Goal: Task Accomplishment & Management: Manage account settings

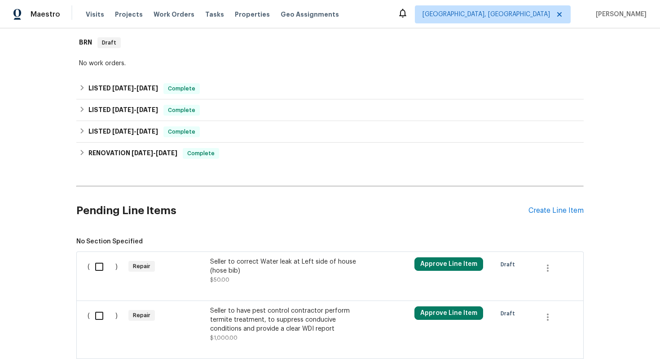
scroll to position [261, 0]
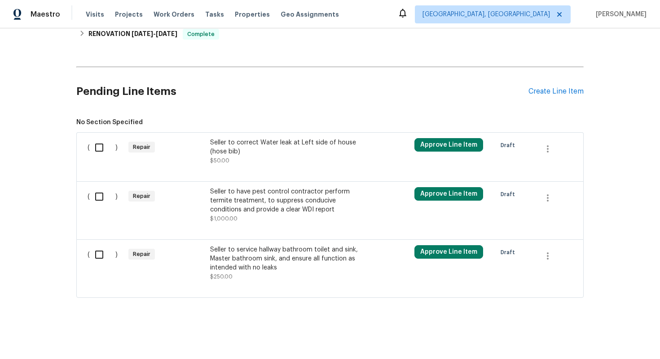
click at [292, 203] on div "Seller to have pest control contractor perform termite treatment, to suppress c…" at bounding box center [289, 200] width 158 height 27
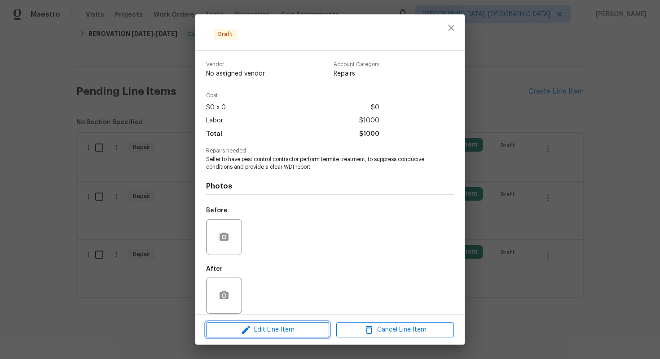
click at [258, 335] on button "Edit Line Item" at bounding box center [267, 330] width 123 height 16
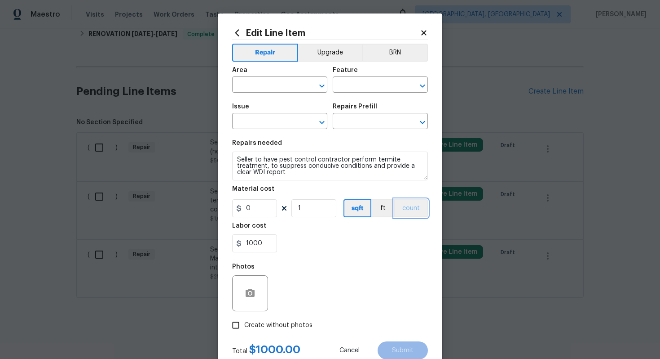
click at [412, 208] on button "count" at bounding box center [411, 208] width 34 height 18
click at [396, 52] on button "BRN" at bounding box center [395, 53] width 66 height 18
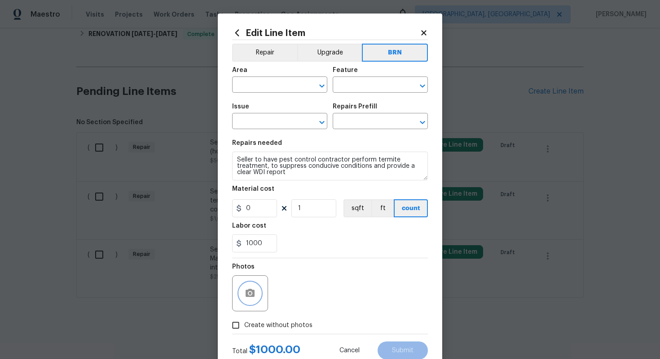
click at [249, 290] on icon "button" at bounding box center [250, 292] width 9 height 8
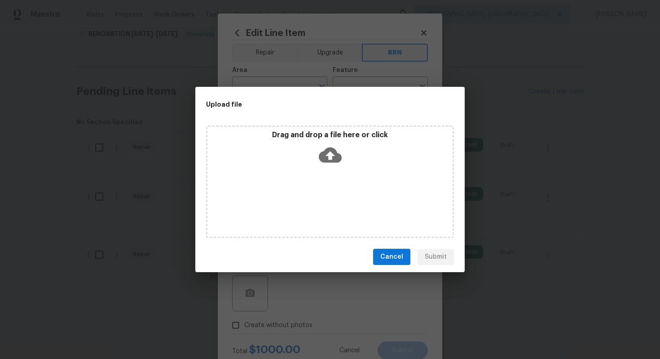
click at [324, 152] on icon at bounding box center [330, 154] width 23 height 15
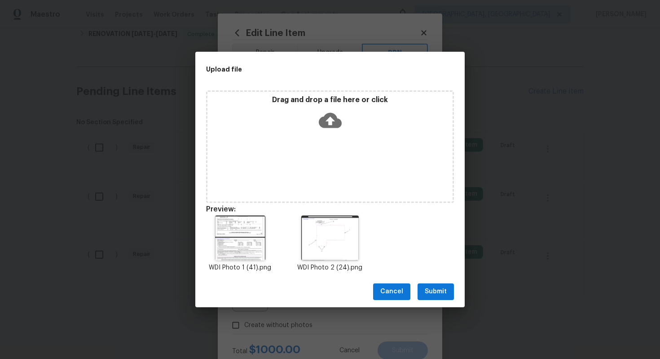
click at [441, 289] on span "Submit" at bounding box center [436, 291] width 22 height 11
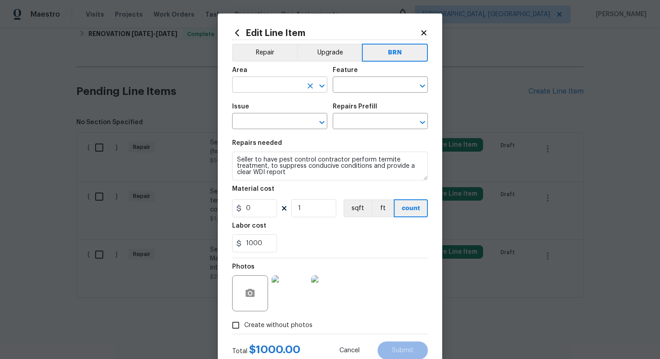
click at [264, 84] on input "text" at bounding box center [267, 86] width 70 height 14
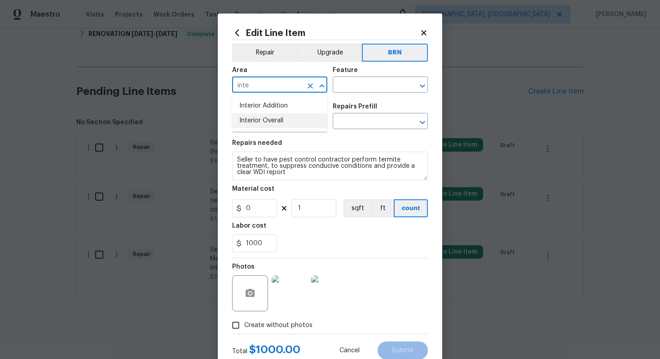
click at [271, 114] on li "Interior Overall" at bounding box center [279, 120] width 95 height 15
type input "Interior Overall"
click at [349, 84] on input "text" at bounding box center [368, 86] width 70 height 14
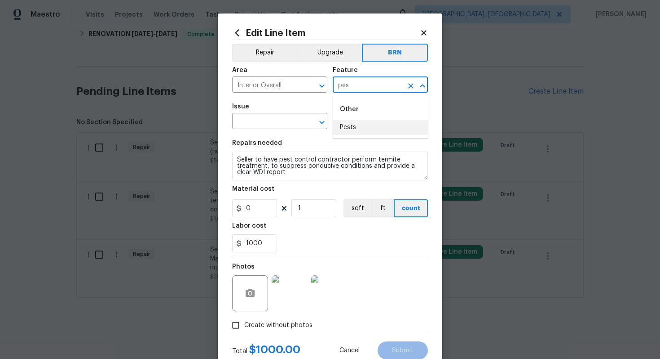
click at [367, 126] on li "Pests" at bounding box center [380, 127] width 95 height 15
type input "Pests"
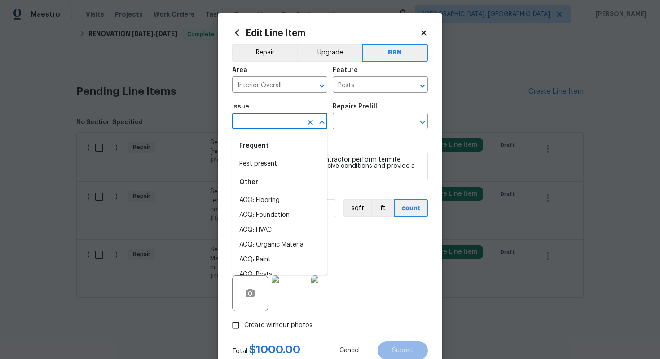
click at [273, 120] on input "text" at bounding box center [267, 122] width 70 height 14
click at [273, 158] on li "Pest present" at bounding box center [279, 163] width 95 height 15
type input "Pest present"
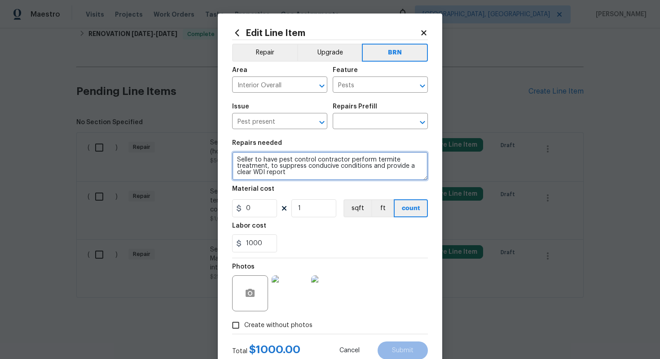
drag, startPoint x: 236, startPoint y: 161, endPoint x: 306, endPoint y: 175, distance: 71.0
click at [306, 176] on textarea "Seller to have pest control contractor perform termite treatment, to suppress c…" at bounding box center [330, 165] width 196 height 29
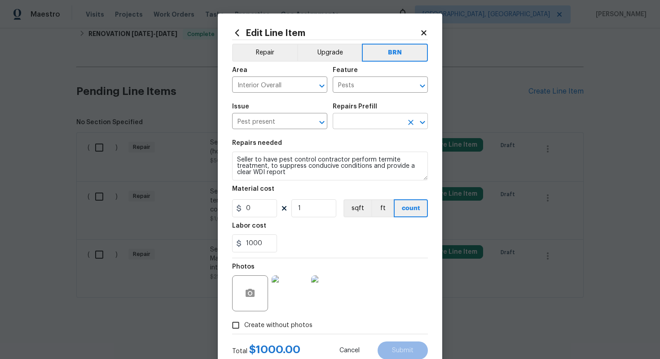
click at [361, 120] on input "text" at bounding box center [368, 122] width 70 height 14
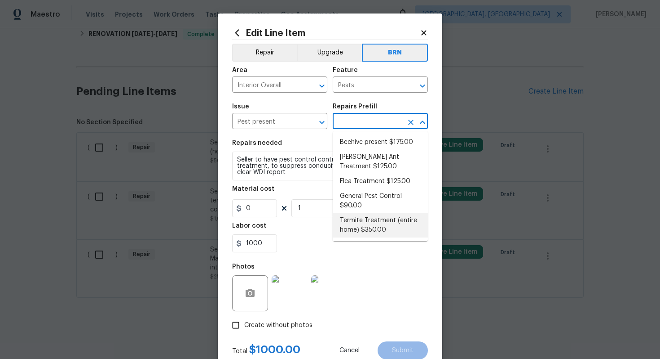
click at [366, 221] on li "Termite Treatment (entire home) $350.00" at bounding box center [380, 225] width 95 height 24
type textarea "Treat for Termites - Perimeter Plus; to include trenching, drilling where neede…"
type input "Termite Treatment (entire home) $350.00"
type input "350"
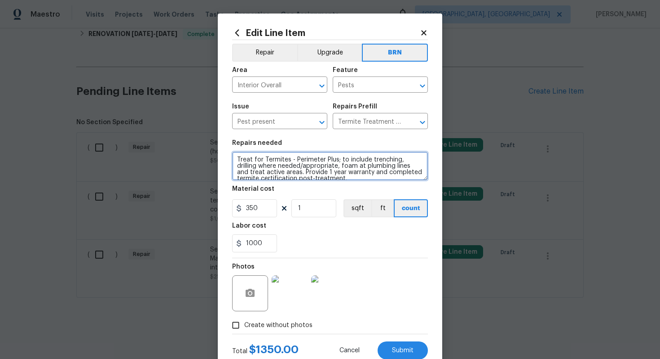
scroll to position [6, 0]
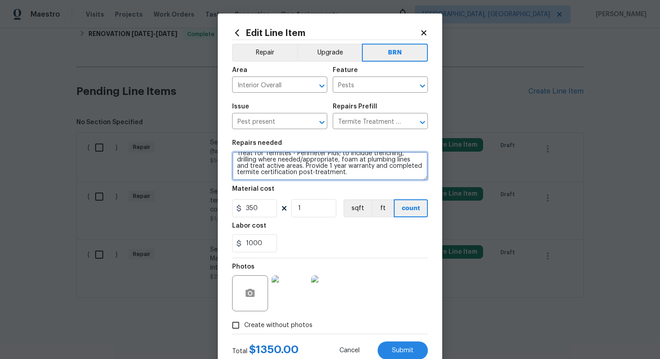
drag, startPoint x: 236, startPoint y: 160, endPoint x: 329, endPoint y: 181, distance: 95.4
click at [329, 181] on section "Repairs needed Treat for Termites - Perimeter Plus; to include trenching, drill…" at bounding box center [330, 195] width 196 height 123
paste textarea "Seller to have pest control contractor perform termite treatment, to suppress c…"
type textarea "Seller to have pest control contractor perform termite treatment, to suppress c…"
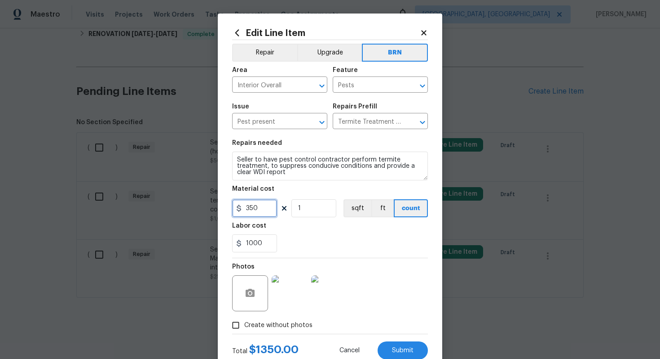
click at [254, 209] on input "350" at bounding box center [254, 208] width 45 height 18
type input "0"
click at [323, 235] on div "1000" at bounding box center [330, 243] width 196 height 18
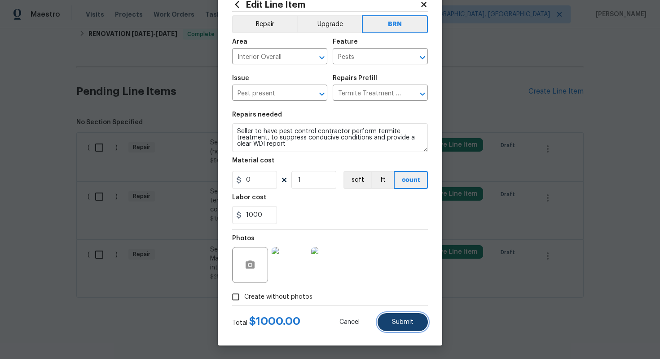
click at [405, 322] on span "Submit" at bounding box center [403, 322] width 22 height 7
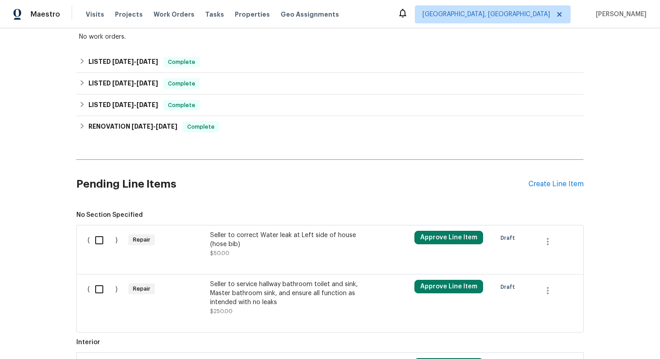
scroll to position [261, 0]
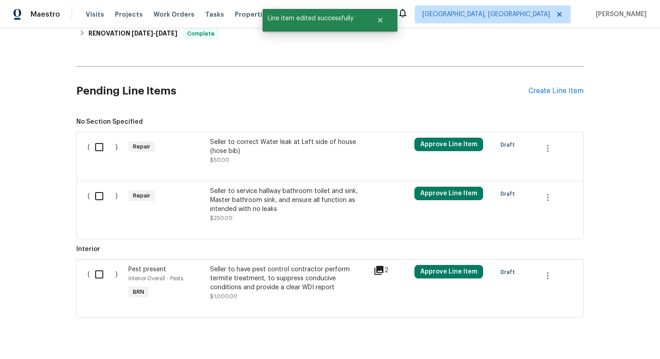
click at [105, 269] on input "checkbox" at bounding box center [103, 274] width 26 height 19
checkbox input "true"
click at [595, 338] on span "Create Work Order" at bounding box center [609, 336] width 60 height 11
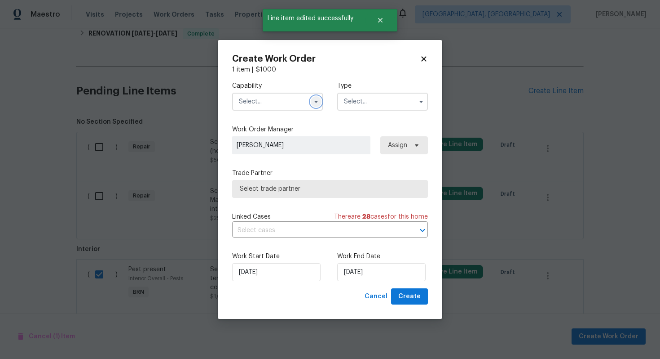
click at [313, 97] on button "button" at bounding box center [316, 101] width 11 height 11
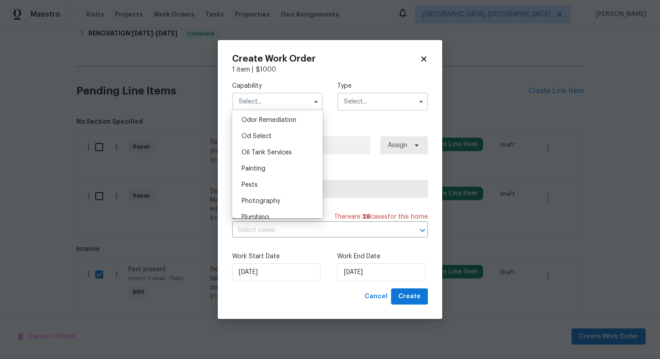
scroll to position [704, 0]
click at [278, 185] on div "Pests" at bounding box center [278, 187] width 86 height 16
type input "Pests"
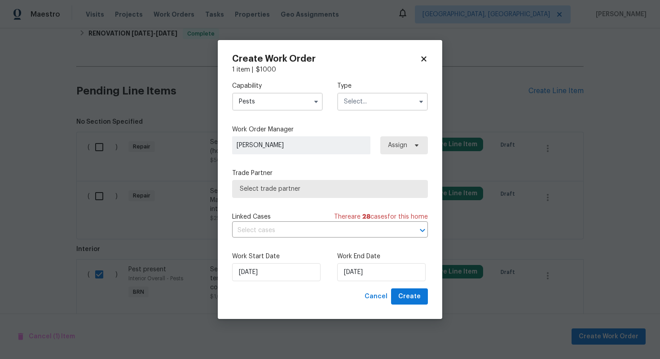
click at [359, 105] on input "text" at bounding box center [382, 102] width 91 height 18
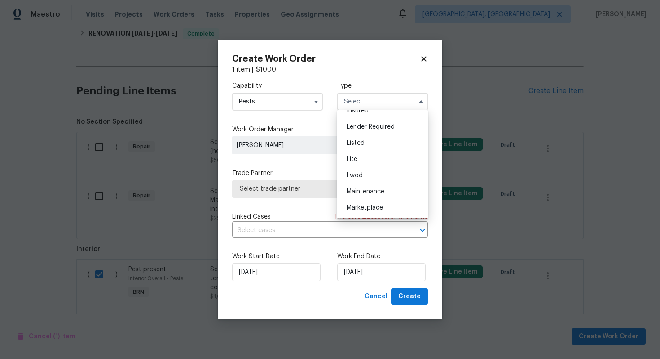
scroll to position [204, 0]
click at [370, 161] on div "Resale" at bounding box center [383, 159] width 86 height 16
type input "Resale"
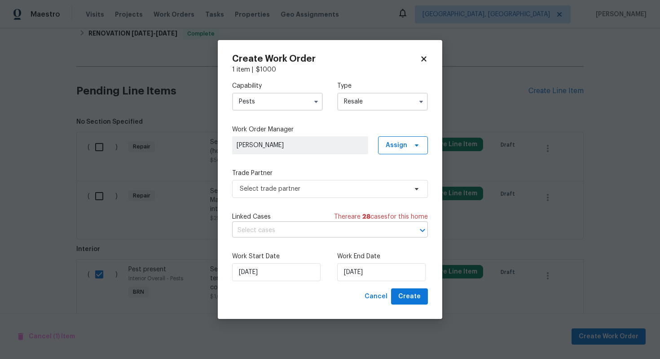
click at [306, 226] on input "text" at bounding box center [317, 230] width 171 height 14
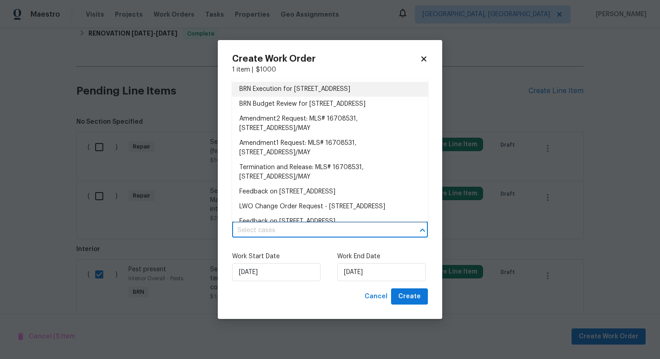
click at [318, 85] on li "BRN Execution for [STREET_ADDRESS]" at bounding box center [330, 89] width 196 height 15
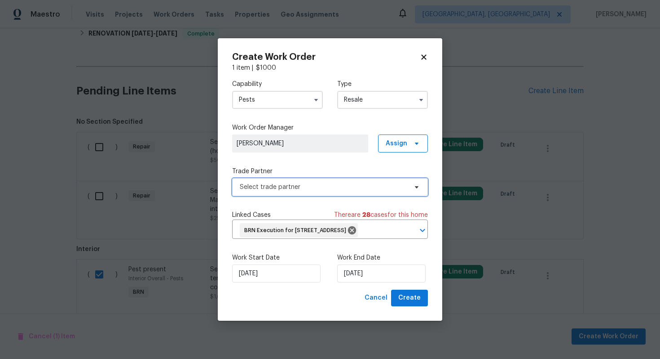
click at [290, 184] on span "Select trade partner" at bounding box center [330, 187] width 196 height 18
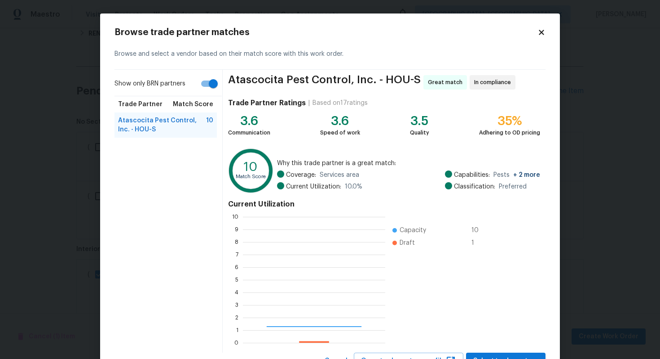
scroll to position [126, 142]
click at [209, 82] on input "Show only BRN partners" at bounding box center [213, 83] width 51 height 17
checkbox input "false"
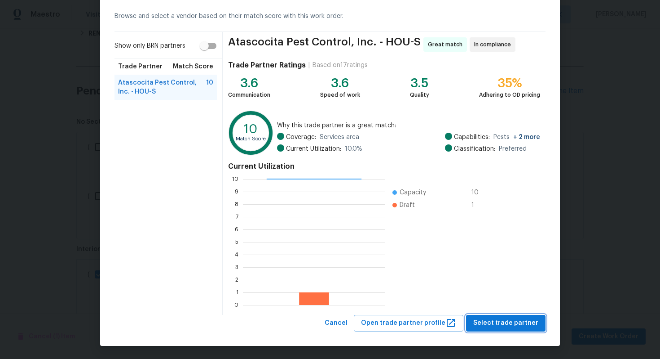
click at [496, 318] on span "Select trade partner" at bounding box center [506, 322] width 65 height 11
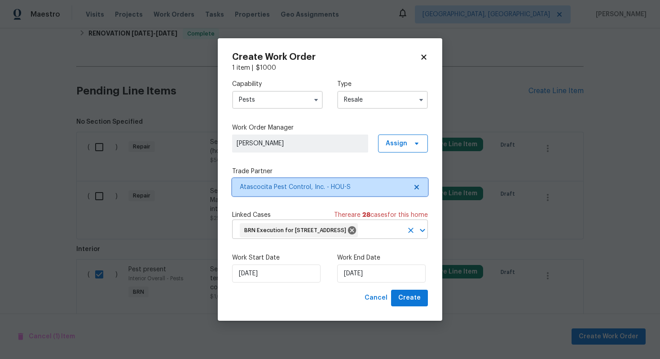
scroll to position [0, 0]
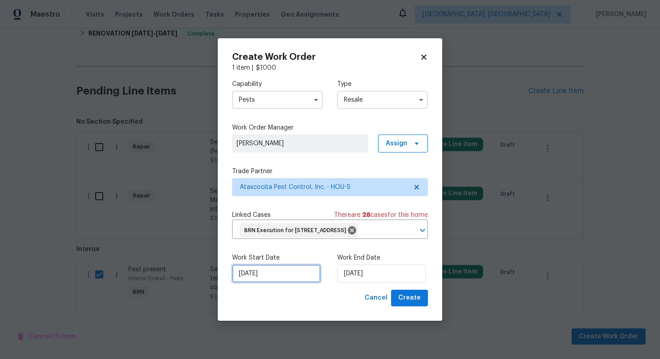
click at [253, 282] on input "[DATE]" at bounding box center [276, 273] width 89 height 18
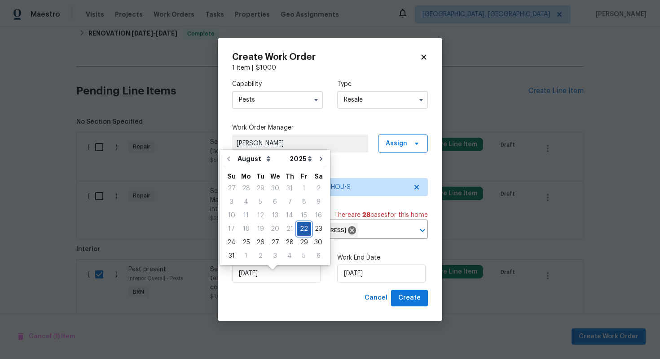
click at [297, 230] on div "22" at bounding box center [304, 228] width 14 height 13
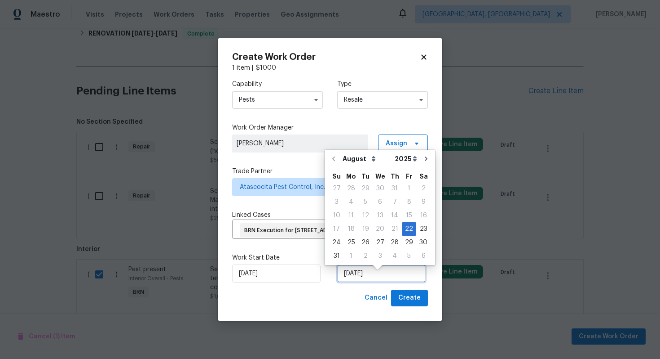
click at [345, 279] on input "[DATE]" at bounding box center [381, 273] width 89 height 18
click at [348, 246] on div "25" at bounding box center [351, 242] width 14 height 13
type input "[DATE]"
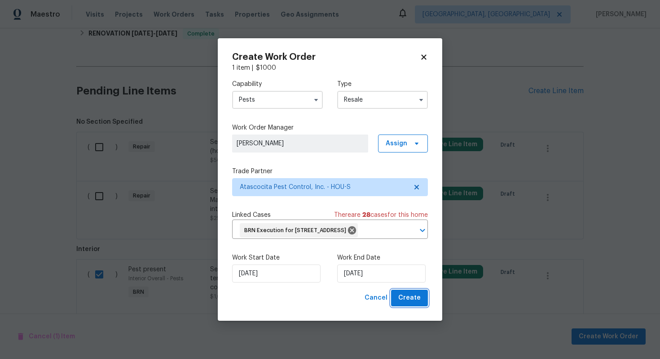
click at [404, 303] on span "Create" at bounding box center [410, 297] width 22 height 11
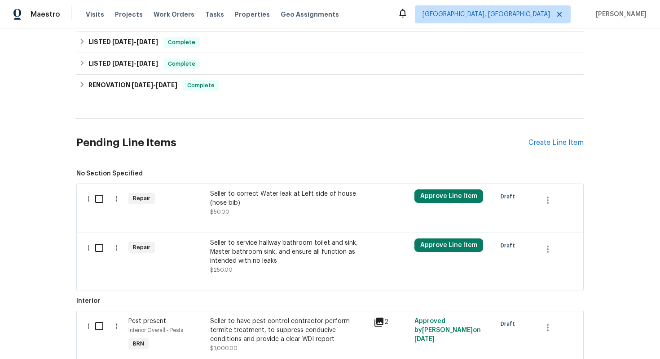
scroll to position [306, 0]
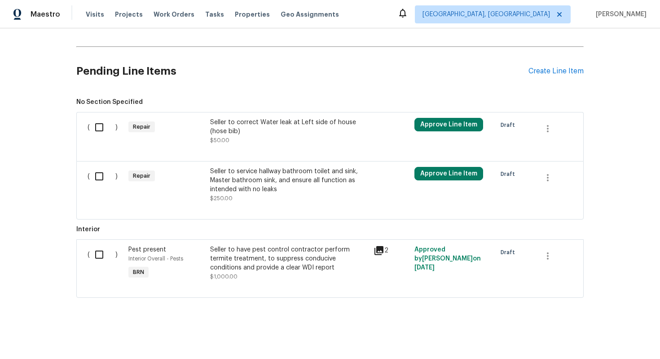
click at [99, 254] on input "checkbox" at bounding box center [103, 254] width 26 height 19
checkbox input "true"
click at [607, 333] on span "Create Work Order" at bounding box center [609, 336] width 60 height 11
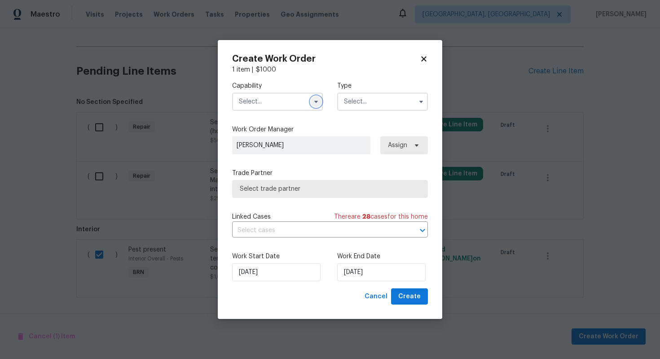
click at [316, 100] on icon "button" at bounding box center [316, 101] width 7 height 7
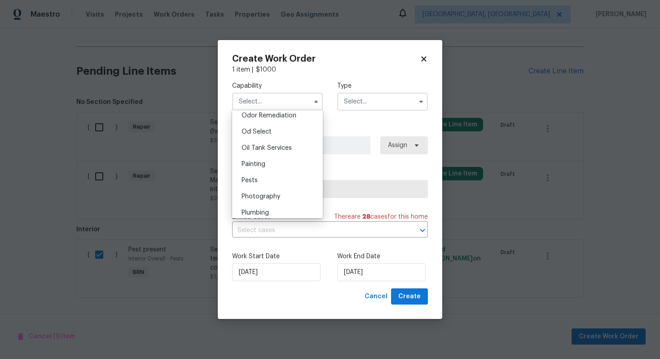
scroll to position [713, 0]
click at [284, 185] on div "Pests" at bounding box center [278, 178] width 86 height 16
type input "Pests"
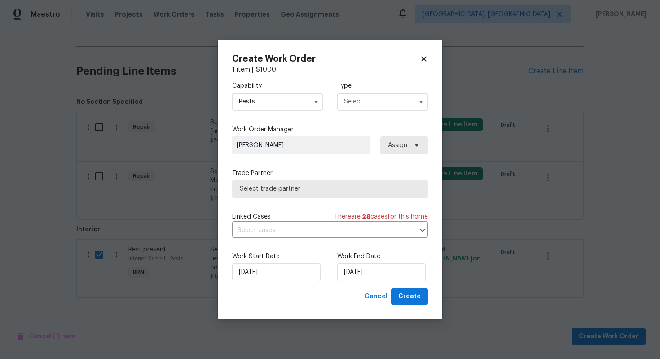
click at [389, 102] on input "text" at bounding box center [382, 102] width 91 height 18
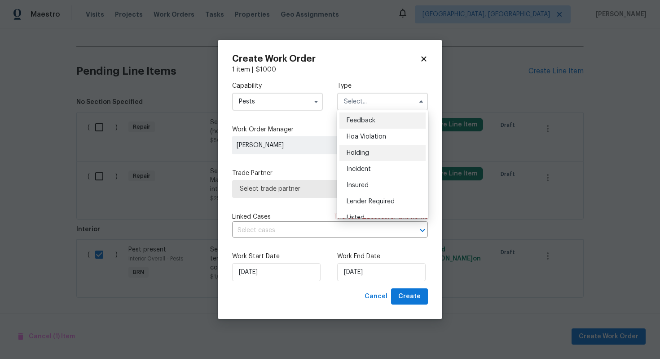
scroll to position [204, 0]
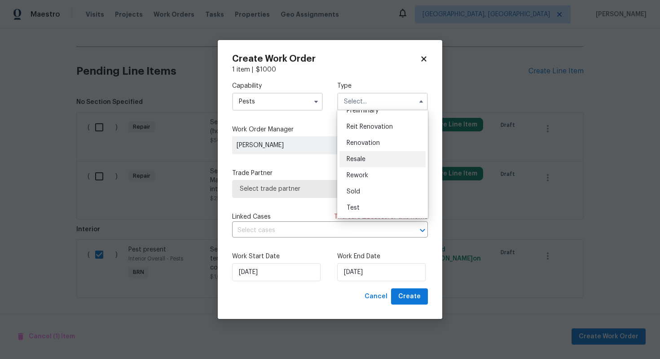
click at [377, 154] on div "Resale" at bounding box center [383, 159] width 86 height 16
type input "Resale"
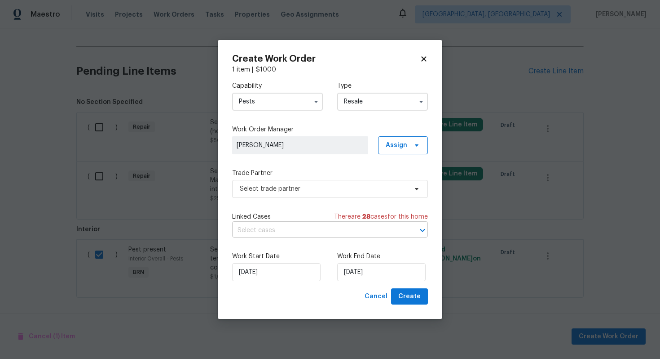
click at [316, 235] on input "text" at bounding box center [317, 230] width 171 height 14
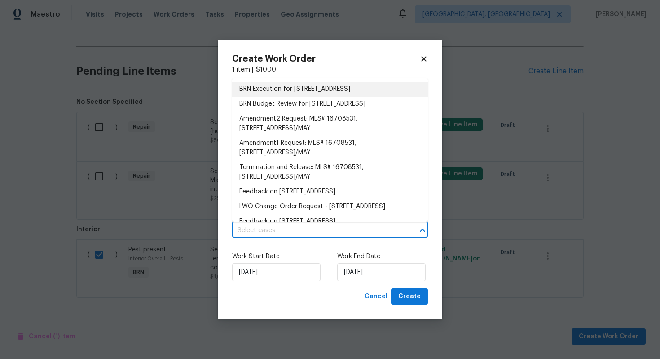
click at [329, 95] on li "BRN Execution for [STREET_ADDRESS]" at bounding box center [330, 89] width 196 height 15
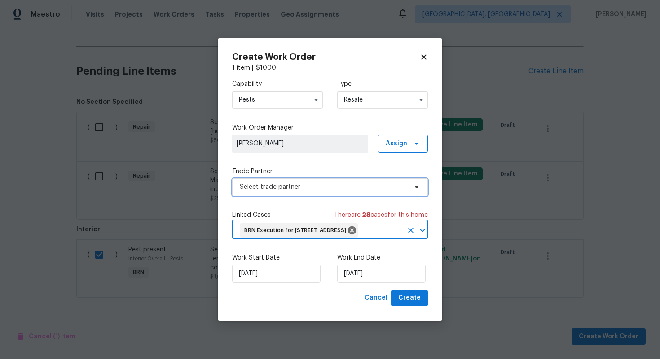
click at [283, 184] on span "Select trade partner" at bounding box center [330, 187] width 196 height 18
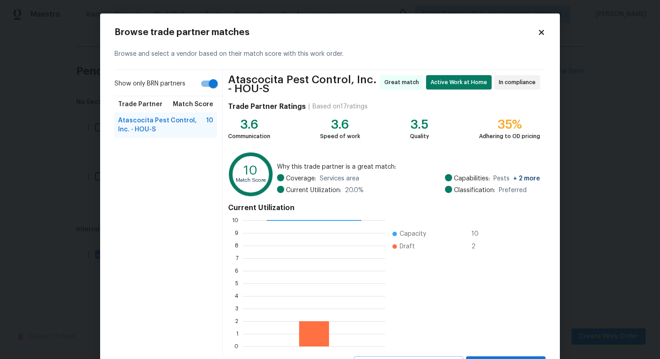
scroll to position [41, 0]
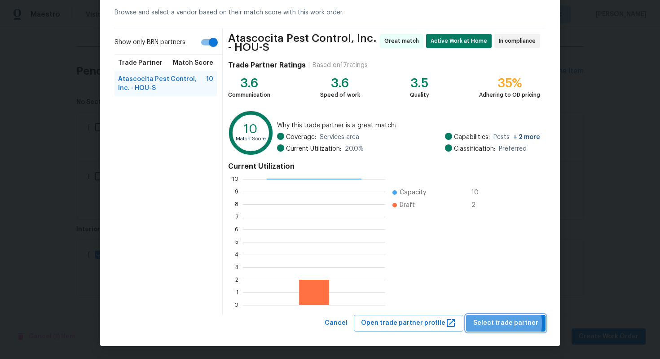
click at [492, 323] on span "Select trade partner" at bounding box center [506, 322] width 65 height 11
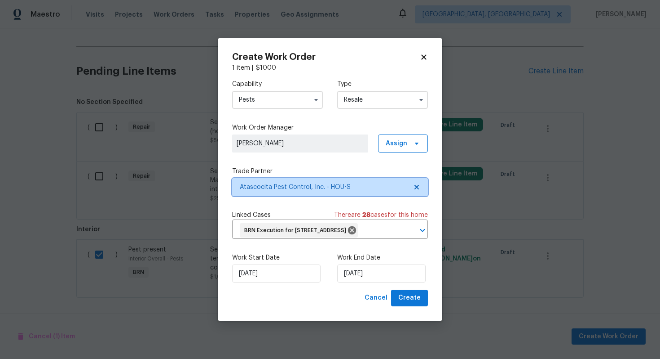
scroll to position [0, 0]
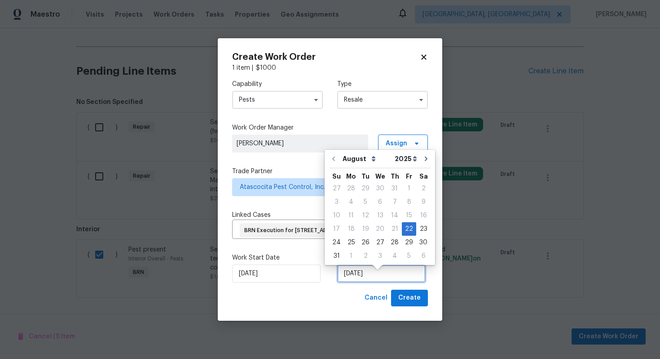
click at [370, 280] on input "[DATE]" at bounding box center [381, 273] width 89 height 18
click at [351, 237] on div "25" at bounding box center [351, 242] width 14 height 13
type input "[DATE]"
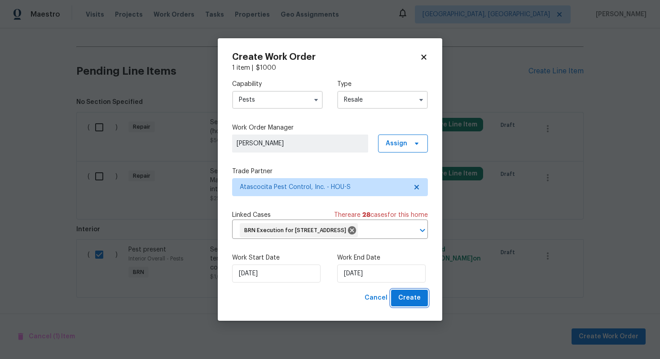
click at [406, 303] on span "Create" at bounding box center [410, 297] width 22 height 11
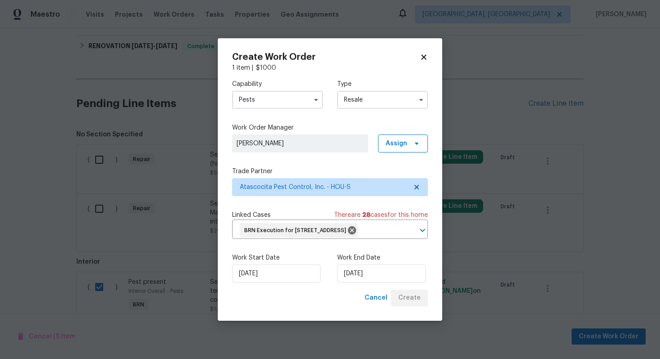
scroll to position [338, 0]
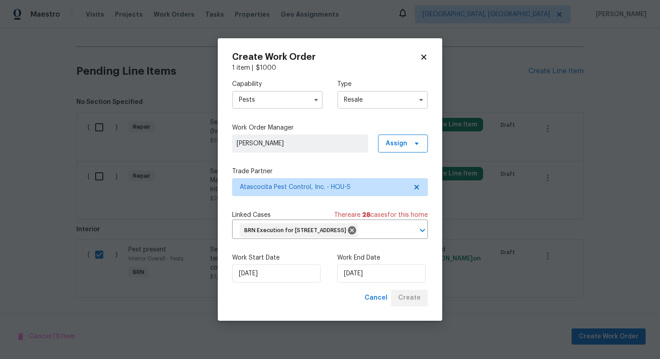
checkbox input "false"
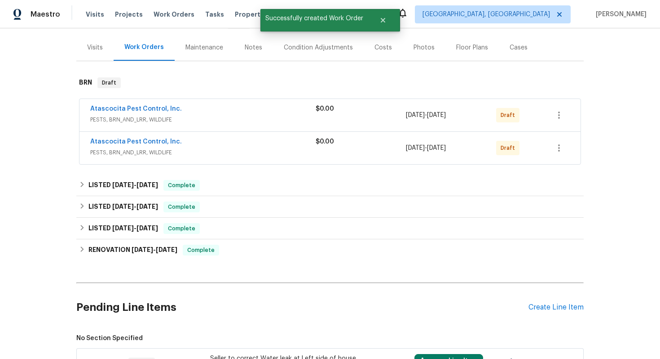
scroll to position [65, 0]
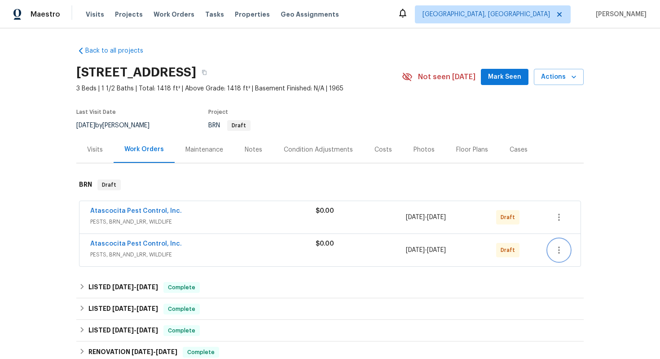
click at [556, 246] on icon "button" at bounding box center [559, 249] width 11 height 11
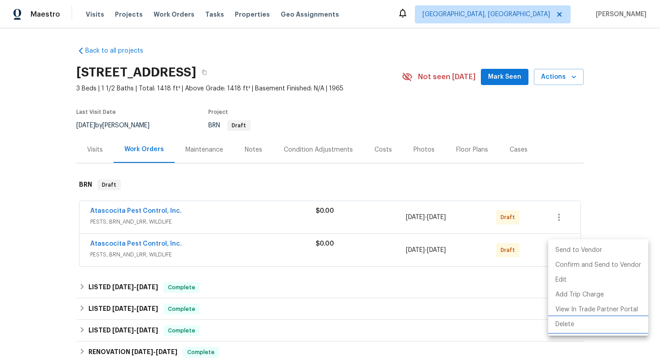
click at [563, 323] on li "Delete" at bounding box center [599, 324] width 100 height 15
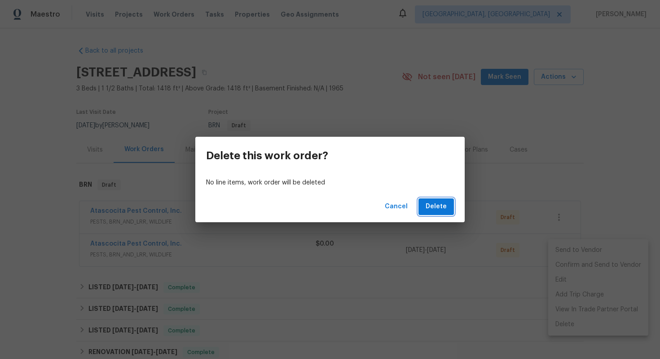
click at [437, 207] on span "Delete" at bounding box center [436, 206] width 21 height 11
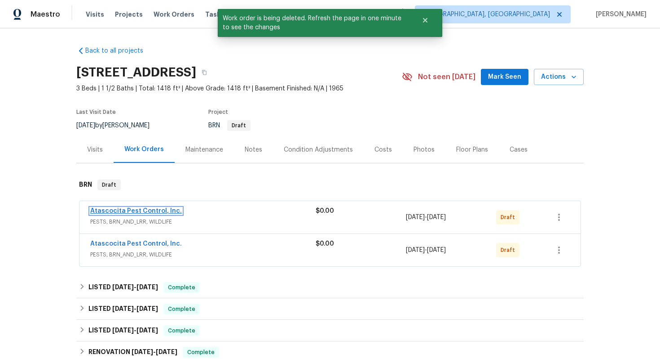
click at [141, 211] on link "Atascocita Pest Control, Inc." at bounding box center [136, 211] width 92 height 6
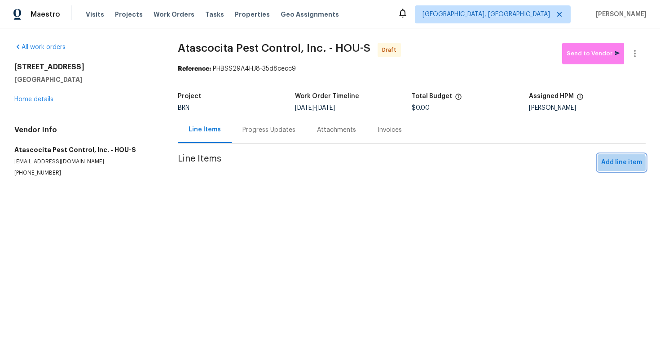
click at [620, 165] on span "Add line item" at bounding box center [622, 162] width 41 height 11
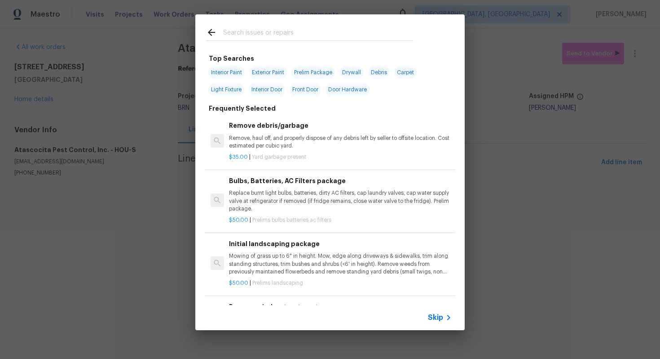
click at [438, 317] on span "Skip" at bounding box center [435, 317] width 15 height 9
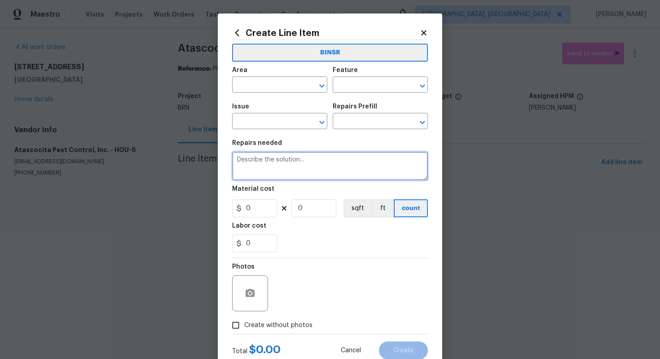
click at [346, 165] on textarea at bounding box center [330, 165] width 196 height 29
paste textarea "Seller to have pest control contractor perform termite treatment, to suppress c…"
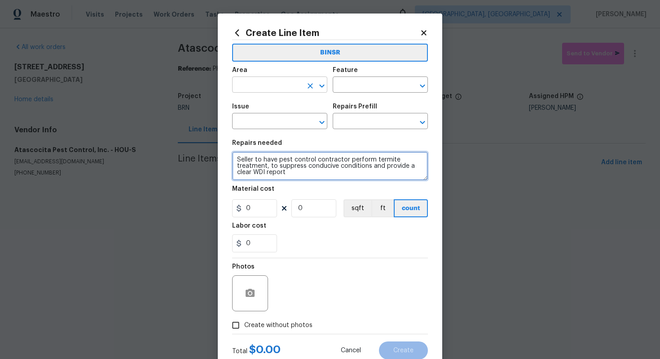
type textarea "Seller to have pest control contractor perform termite treatment, to suppress c…"
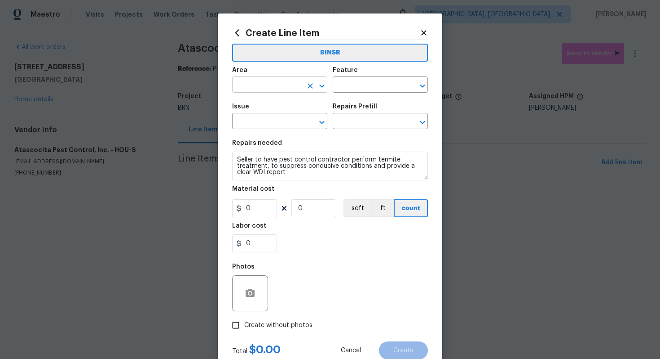
click at [279, 87] on input "text" at bounding box center [267, 86] width 70 height 14
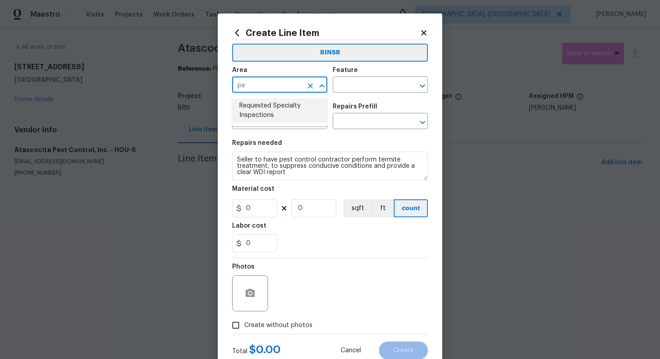
type input "p"
click at [288, 124] on li "Interior Overall" at bounding box center [279, 120] width 95 height 15
type input "Interior Overall"
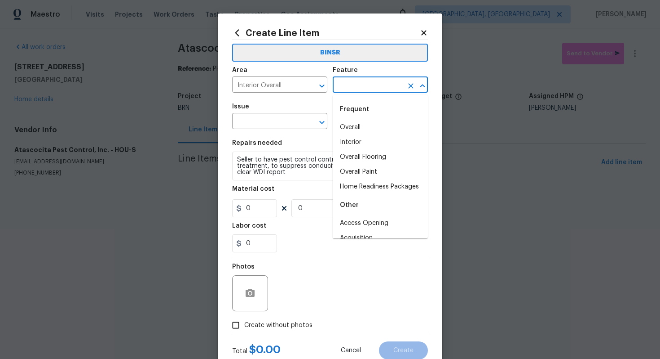
click at [345, 91] on input "text" at bounding box center [368, 86] width 70 height 14
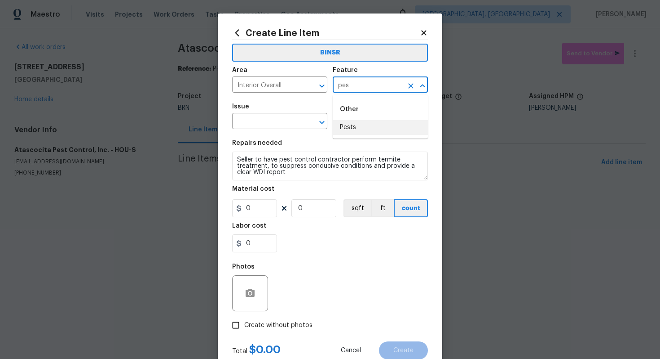
click at [344, 128] on li "Pests" at bounding box center [380, 127] width 95 height 15
type input "Pests"
click at [276, 117] on input "text" at bounding box center [267, 122] width 70 height 14
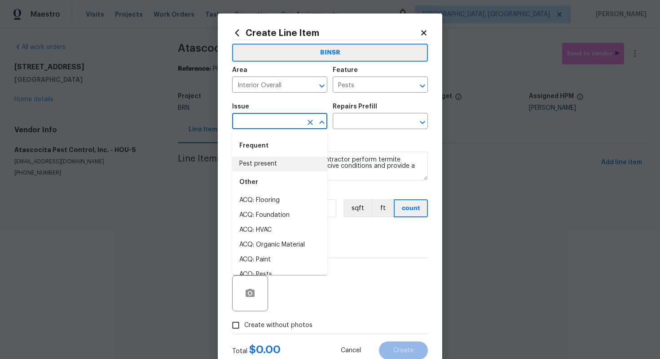
click at [272, 164] on li "Pest present" at bounding box center [279, 163] width 95 height 15
type input "Pest present"
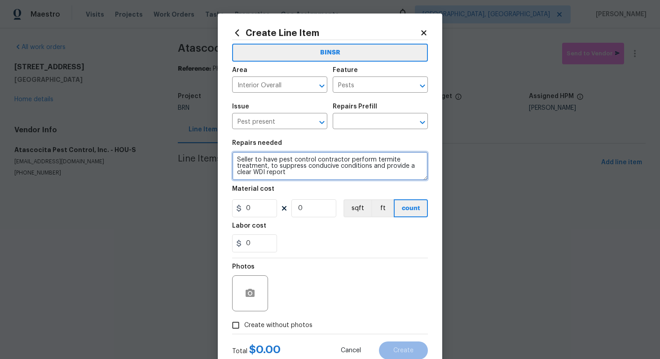
drag, startPoint x: 236, startPoint y: 159, endPoint x: 307, endPoint y: 168, distance: 71.5
click at [307, 169] on textarea "Seller to have pest control contractor perform termite treatment, to suppress c…" at bounding box center [330, 165] width 196 height 29
click at [281, 167] on textarea "Seller to have pest control contractor perform termite treatment, to suppress c…" at bounding box center [330, 165] width 196 height 29
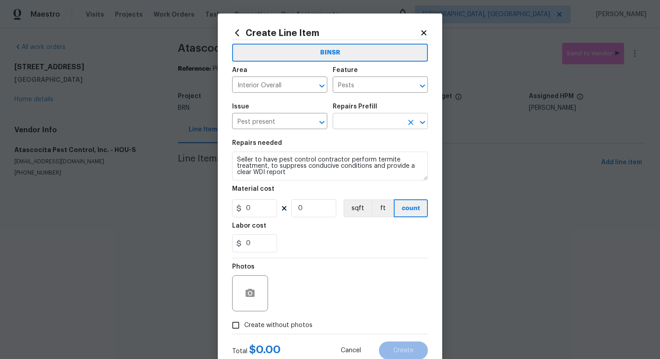
click at [361, 125] on input "text" at bounding box center [368, 122] width 70 height 14
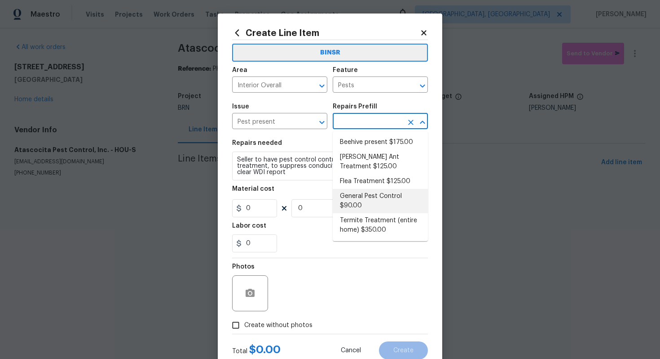
click at [365, 196] on li "General Pest Control $90.00" at bounding box center [380, 201] width 95 height 24
type input "General Pest Control $90.00"
type textarea "General pest treatment for active pest/insect infestation - non termite"
type input "90"
type input "1"
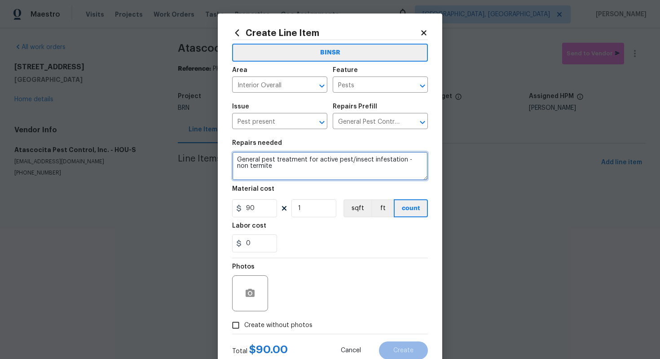
drag, startPoint x: 233, startPoint y: 157, endPoint x: 292, endPoint y: 183, distance: 65.4
click at [292, 183] on section "Repairs needed General pest treatment for active pest/insect infestation - non …" at bounding box center [330, 195] width 196 height 123
paste textarea "Seller to have pest control contractor perform termite treatment, to suppress c…"
type textarea "Seller to have pest control contractor perform termite treatment, to suppress c…"
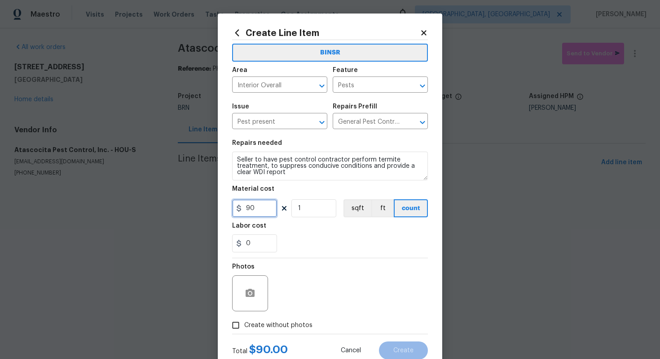
click at [250, 210] on input "90" at bounding box center [254, 208] width 45 height 18
type input "0"
click at [249, 243] on input "0" at bounding box center [254, 243] width 45 height 18
click at [245, 246] on input "0" at bounding box center [254, 243] width 45 height 18
type input "1000"
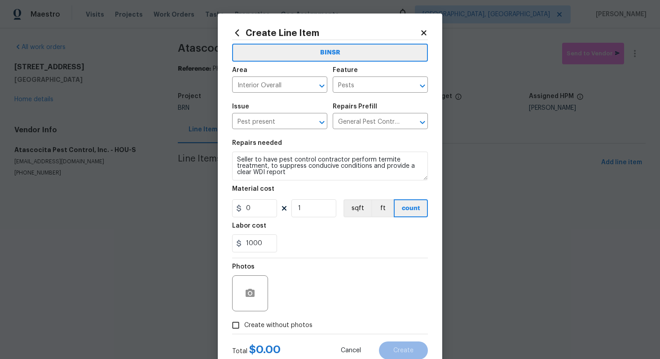
click at [309, 295] on div "Photos" at bounding box center [330, 287] width 196 height 58
click at [255, 295] on icon "button" at bounding box center [250, 292] width 9 height 8
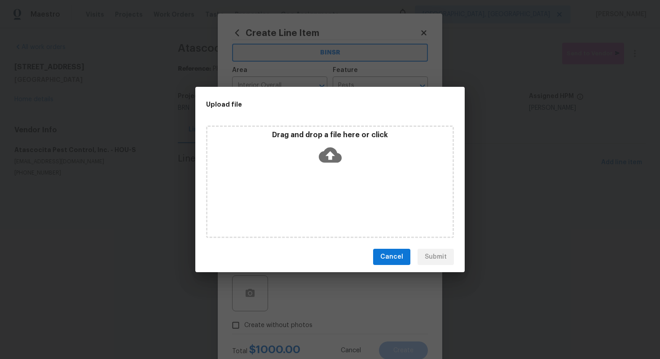
click at [329, 158] on icon at bounding box center [330, 154] width 23 height 23
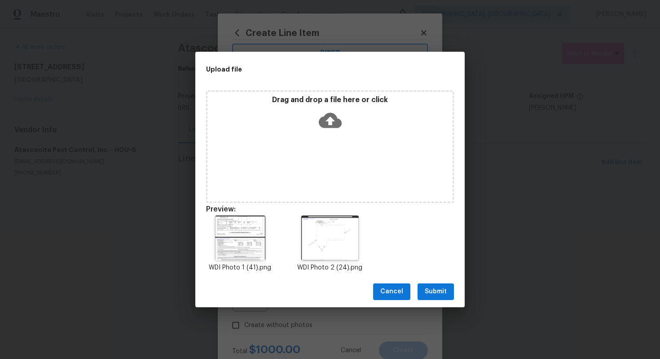
click at [434, 296] on span "Submit" at bounding box center [436, 291] width 22 height 11
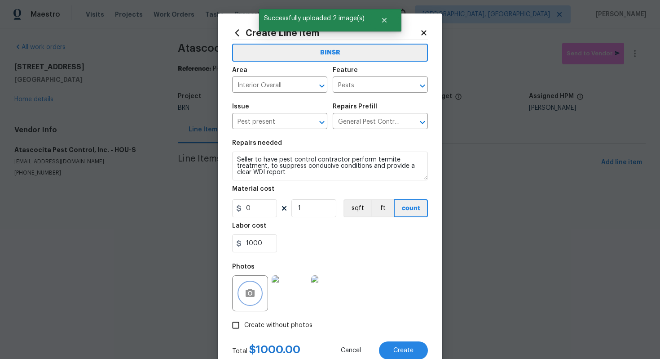
scroll to position [29, 0]
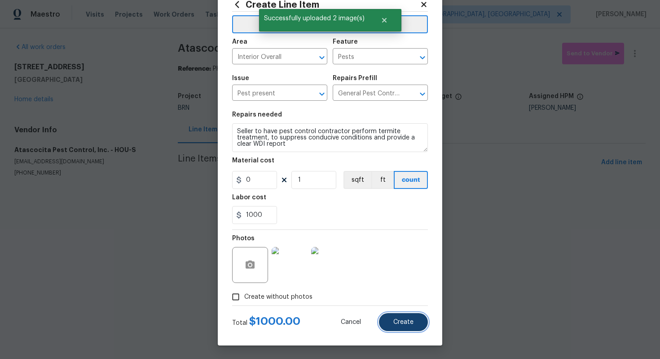
click at [407, 321] on span "Create" at bounding box center [404, 322] width 20 height 7
type input "0"
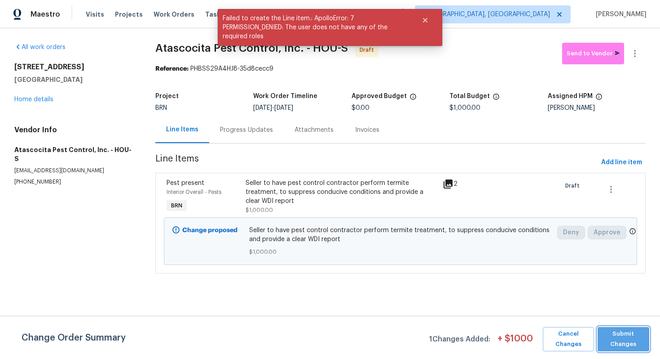
click at [625, 343] on span "Submit Changes" at bounding box center [623, 338] width 43 height 21
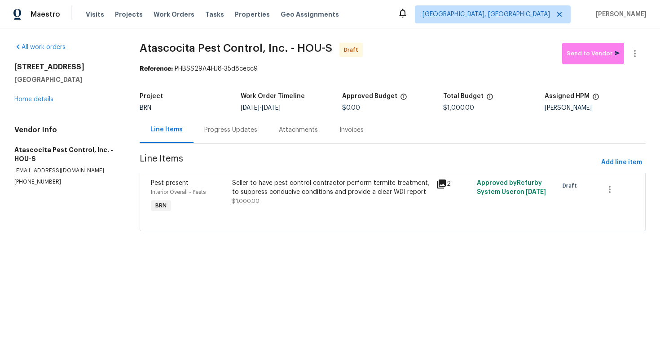
click at [235, 130] on div "Progress Updates" at bounding box center [230, 129] width 53 height 9
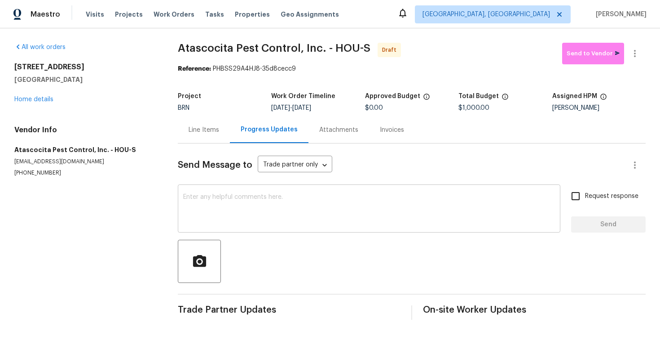
click at [244, 197] on textarea at bounding box center [369, 209] width 372 height 31
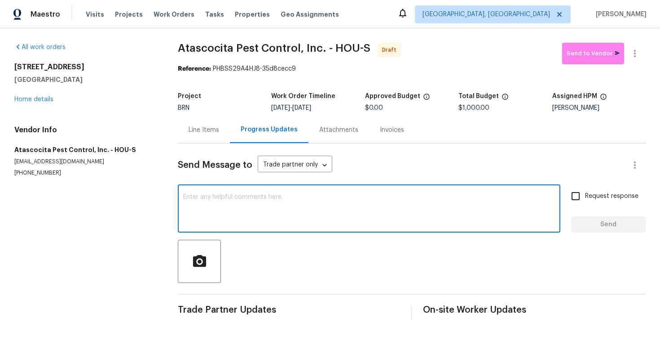
paste textarea "Hey! This is Ajay with Opendoor. I’m confirming a BRN Work Order for the proper…"
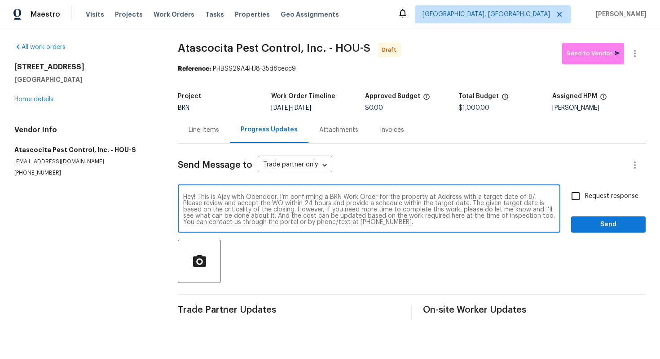
click at [447, 199] on textarea "Hey! This is Ajay with Opendoor. I’m confirming a BRN Work Order for the proper…" at bounding box center [369, 209] width 372 height 31
paste textarea "[STREET_ADDRESS]"
click at [250, 204] on textarea "Hey! This is Ajay with Opendoor. I’m confirming a BRN Work Order for the proper…" at bounding box center [369, 209] width 372 height 31
type textarea "Hey! This is Ajay with Opendoor. I’m confirming a BRN Work Order for the proper…"
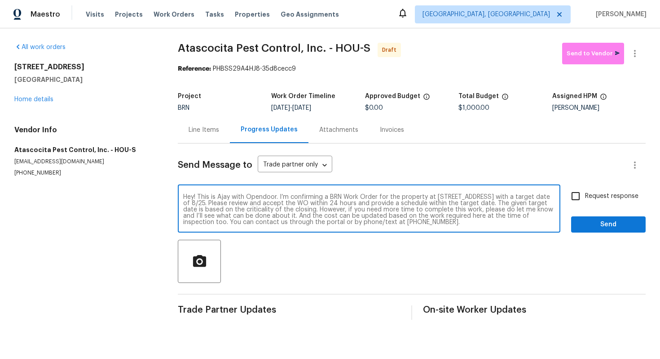
click at [579, 198] on input "Request response" at bounding box center [576, 195] width 19 height 19
checkbox input "true"
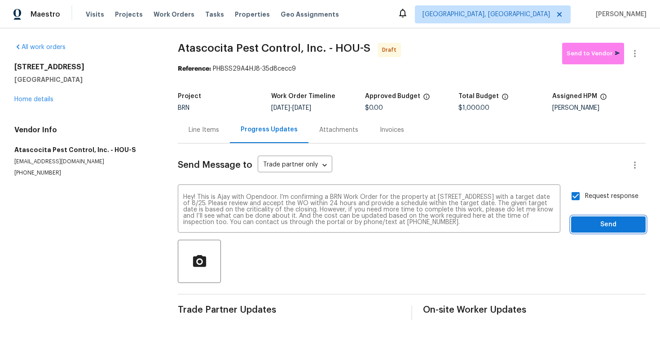
click at [588, 222] on span "Send" at bounding box center [609, 224] width 60 height 11
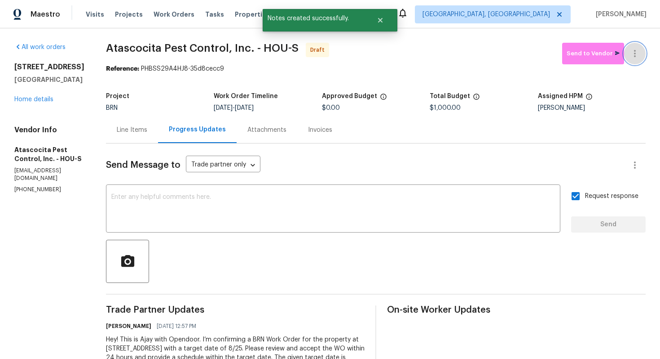
click at [638, 52] on icon "button" at bounding box center [635, 53] width 11 height 11
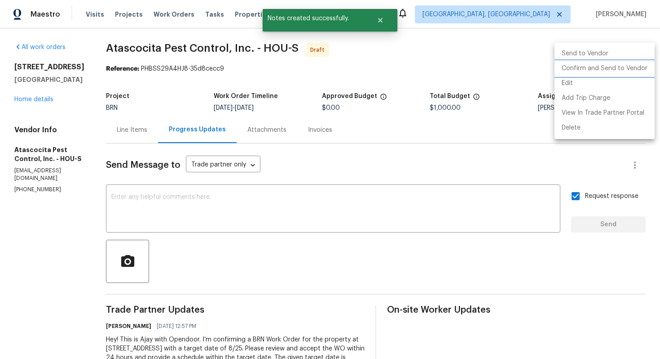
click at [634, 67] on li "Confirm and Send to Vendor" at bounding box center [605, 68] width 100 height 15
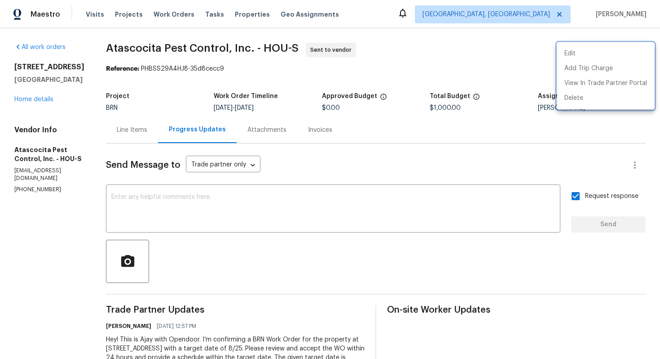
click at [257, 199] on div at bounding box center [330, 179] width 660 height 359
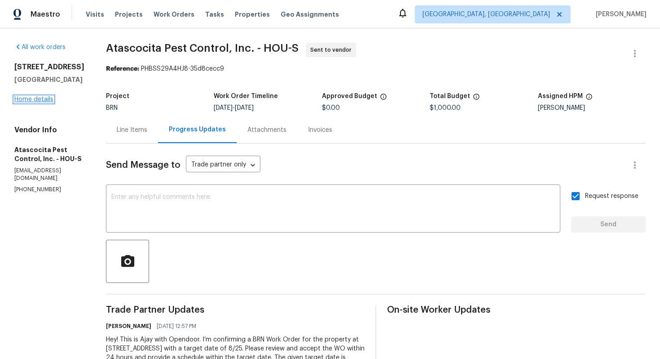
click at [44, 100] on link "Home details" at bounding box center [33, 99] width 39 height 6
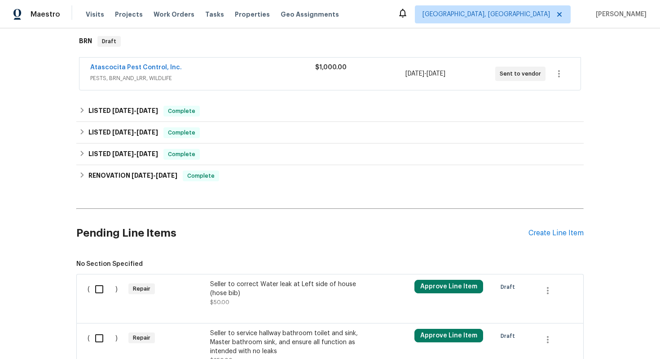
scroll to position [306, 0]
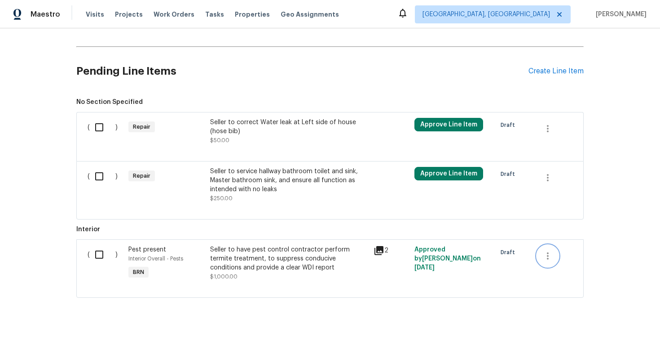
click at [555, 251] on button "button" at bounding box center [548, 256] width 22 height 22
click at [550, 257] on li "Cancel" at bounding box center [554, 255] width 35 height 15
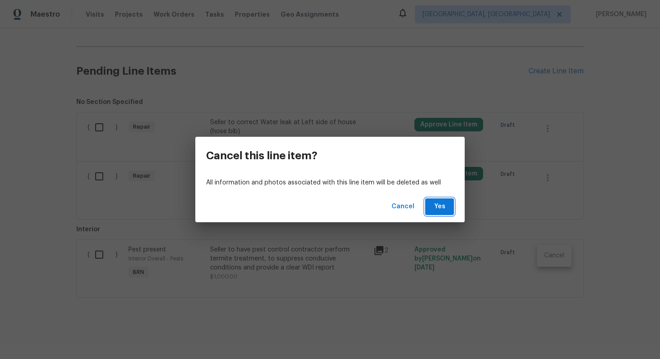
click at [444, 206] on span "Yes" at bounding box center [440, 206] width 14 height 11
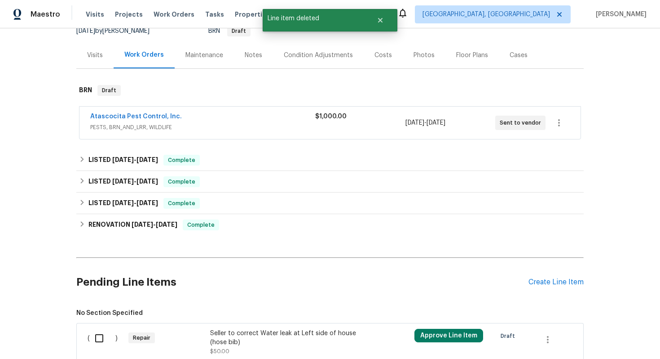
scroll to position [0, 0]
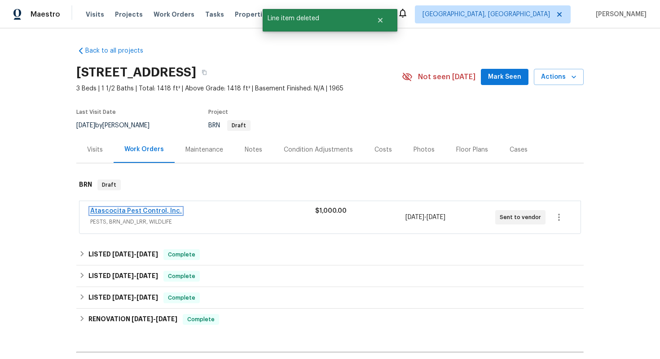
click at [147, 208] on link "Atascocita Pest Control, Inc." at bounding box center [136, 211] width 92 height 6
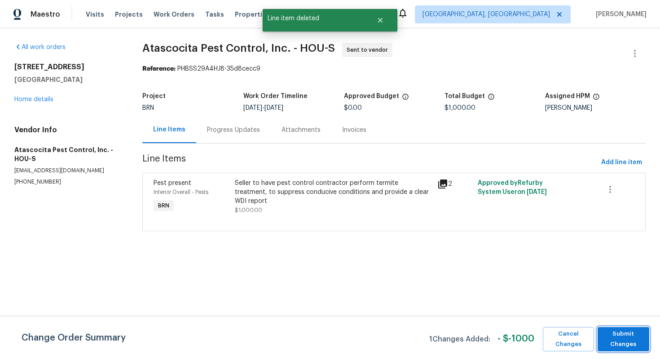
click at [630, 336] on span "Submit Changes" at bounding box center [623, 338] width 43 height 21
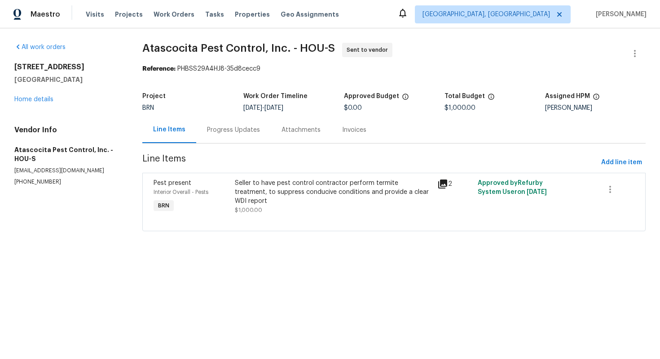
click at [204, 126] on div "Progress Updates" at bounding box center [233, 129] width 75 height 27
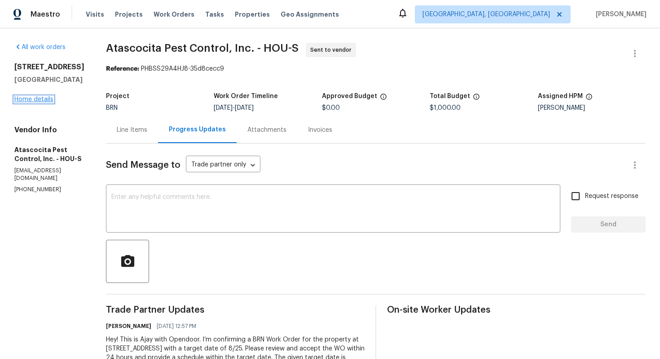
click at [37, 100] on link "Home details" at bounding box center [33, 99] width 39 height 6
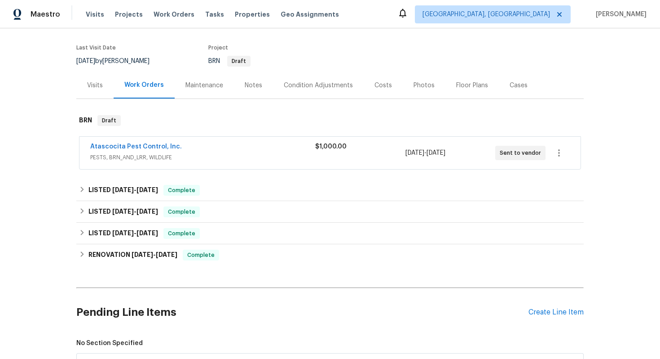
scroll to position [227, 0]
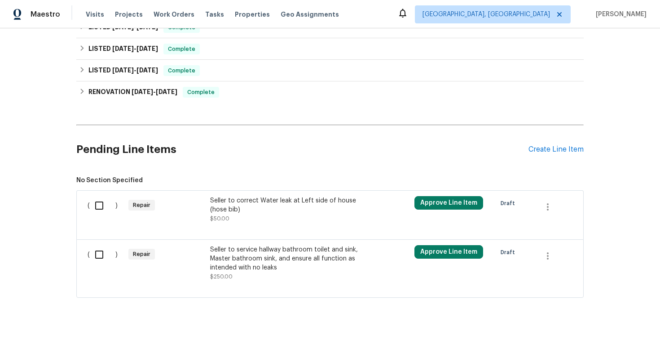
click at [244, 206] on div "Seller to correct Water leak at Left side of house (hose bib)" at bounding box center [289, 205] width 158 height 18
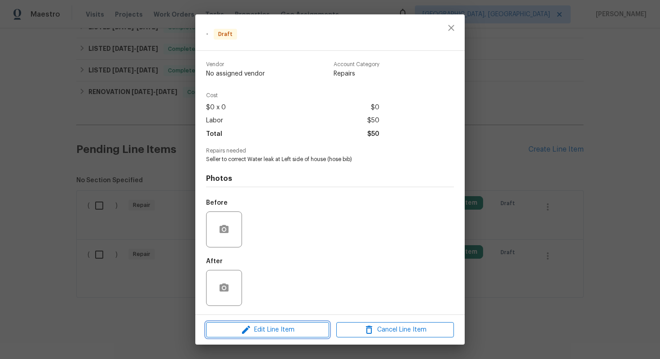
click at [258, 326] on span "Edit Line Item" at bounding box center [268, 329] width 118 height 11
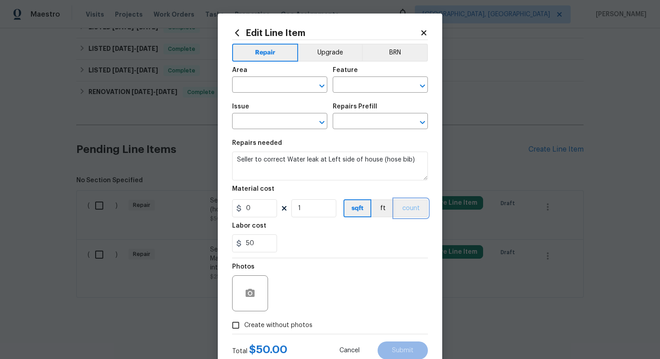
click at [407, 213] on button "count" at bounding box center [411, 208] width 34 height 18
click at [392, 46] on button "BRN" at bounding box center [395, 53] width 66 height 18
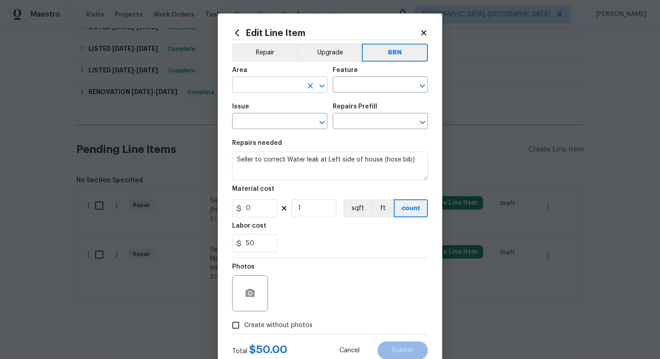
click at [270, 84] on input "text" at bounding box center [267, 86] width 70 height 14
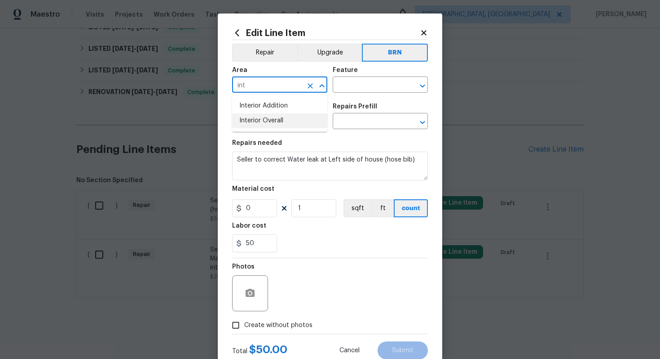
click at [273, 122] on li "Interior Overall" at bounding box center [279, 120] width 95 height 15
type input "Interior Overall"
click at [361, 86] on input "text" at bounding box center [368, 86] width 70 height 14
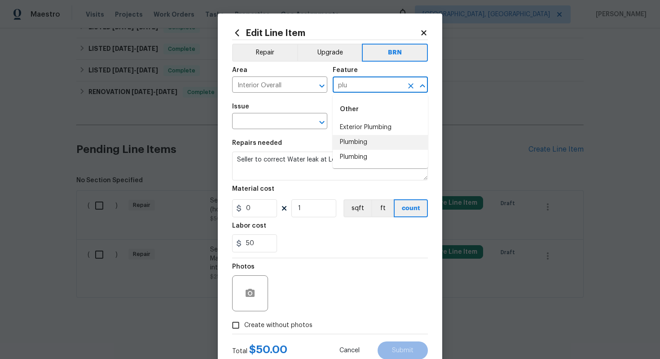
click at [363, 140] on li "Plumbing" at bounding box center [380, 142] width 95 height 15
type input "Plumbing"
click at [278, 123] on input "text" at bounding box center [267, 122] width 70 height 14
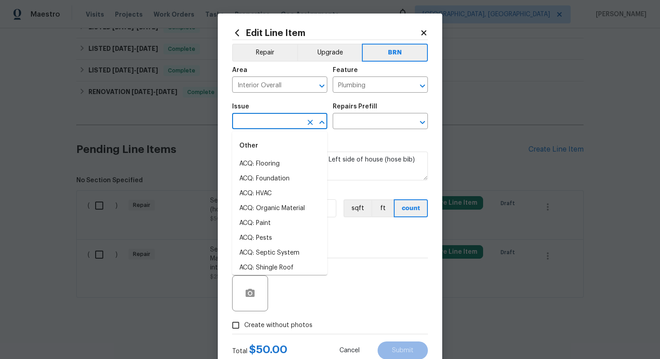
type input "o"
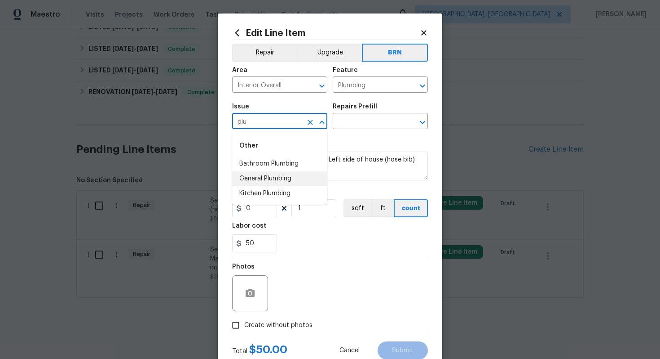
click at [279, 179] on li "General Plumbing" at bounding box center [279, 178] width 95 height 15
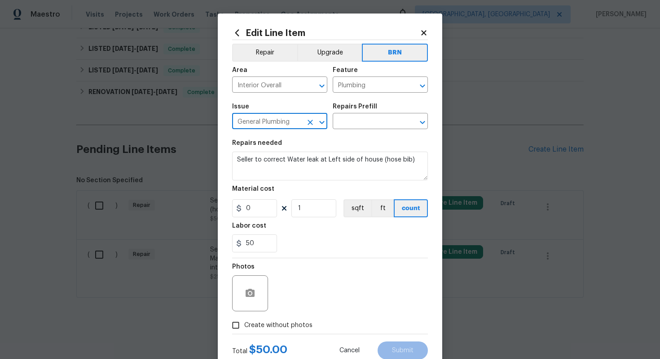
type input "General Plumbing"
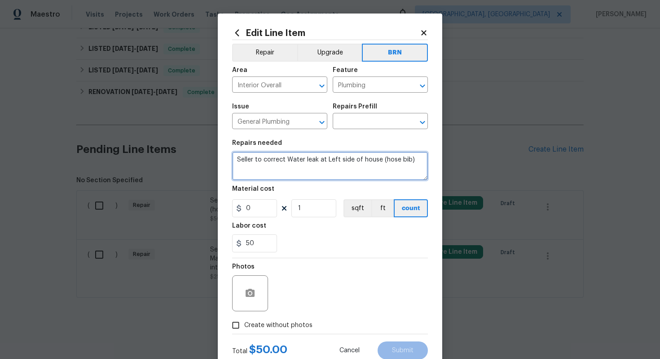
drag, startPoint x: 237, startPoint y: 161, endPoint x: 414, endPoint y: 158, distance: 177.0
click at [415, 159] on textarea "Seller to correct Water leak at Left side of house (hose bib)" at bounding box center [330, 165] width 196 height 29
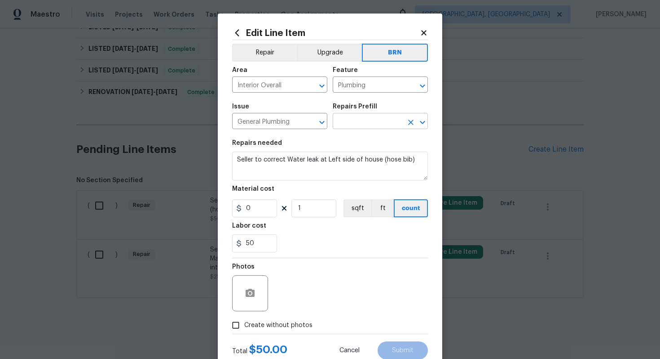
click at [373, 124] on input "text" at bounding box center [368, 122] width 70 height 14
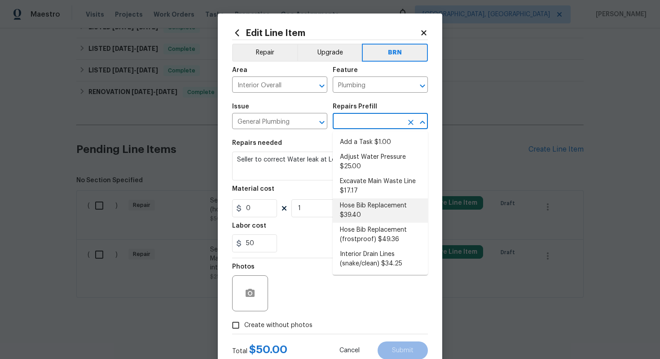
click at [373, 209] on li "Hose Bib Replacement $39.40" at bounding box center [380, 210] width 95 height 24
type input "Hose Bib Replacement $39.40"
type textarea "Remove the existing hose bib and replace it with a new hose bib. Ensure that th…"
type input "39.4"
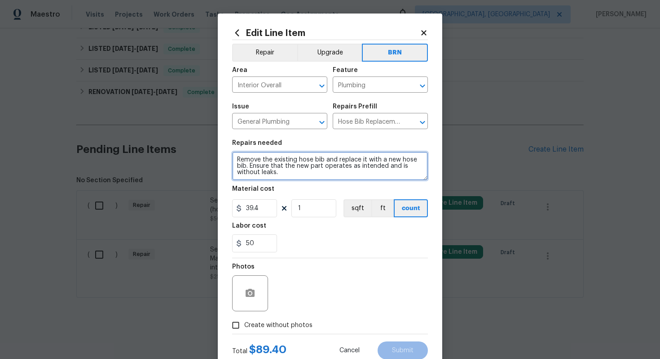
drag, startPoint x: 235, startPoint y: 160, endPoint x: 307, endPoint y: 181, distance: 75.7
click at [308, 181] on section "Repairs needed Remove the existing hose bib and replace it with a new hose bib.…" at bounding box center [330, 195] width 196 height 123
paste textarea "Seller to correct Water leak at Left side of house (hose bib)"
type textarea "Seller to correct Water leak at Left side of house (hose bib)"
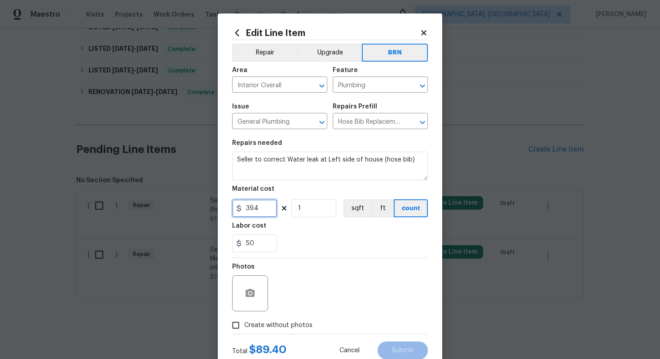
drag, startPoint x: 266, startPoint y: 210, endPoint x: 239, endPoint y: 209, distance: 27.0
click at [239, 210] on div "39.4" at bounding box center [254, 208] width 45 height 18
type input "0"
click at [324, 278] on div "Photos" at bounding box center [330, 287] width 196 height 58
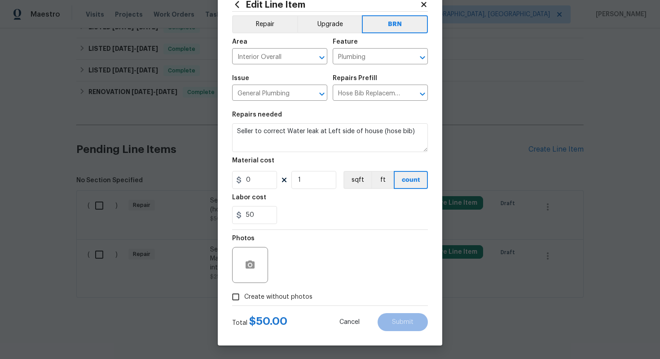
click at [295, 293] on span "Create without photos" at bounding box center [278, 296] width 68 height 9
click at [244, 293] on input "Create without photos" at bounding box center [235, 296] width 17 height 17
checkbox input "true"
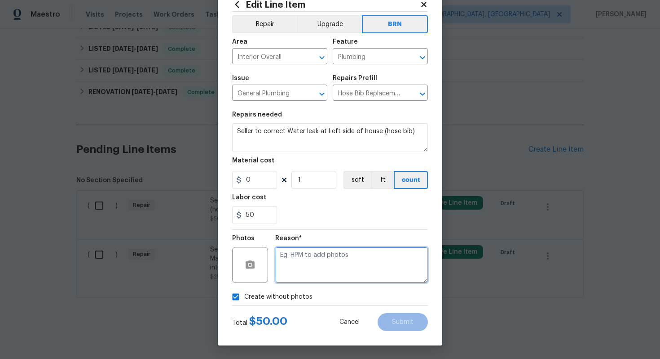
click at [320, 269] on textarea at bounding box center [351, 265] width 153 height 36
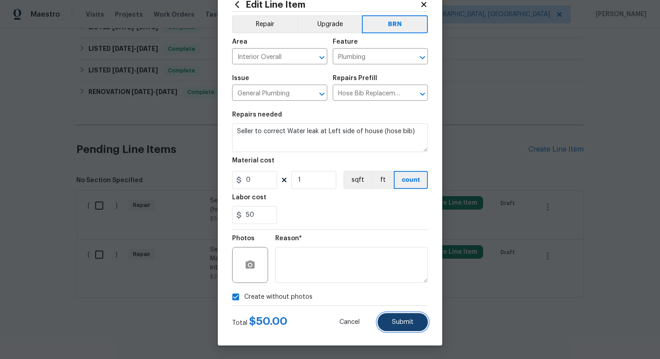
click at [398, 319] on span "Submit" at bounding box center [403, 322] width 22 height 7
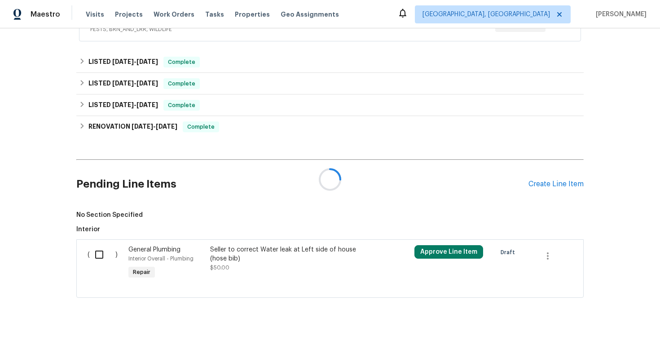
scroll to position [227, 0]
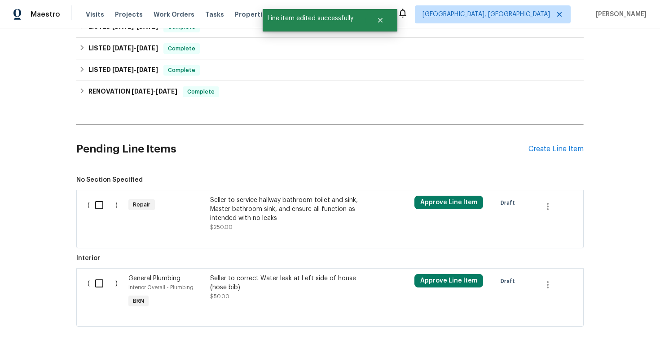
click at [288, 215] on div "Seller to service hallway bathroom toilet and sink, Master bathroom sink, and e…" at bounding box center [289, 208] width 158 height 27
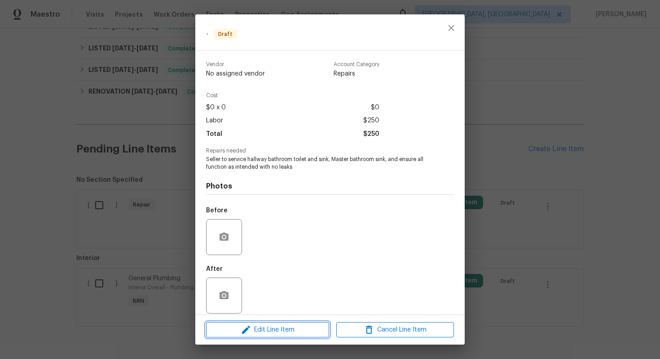
click at [291, 331] on span "Edit Line Item" at bounding box center [268, 329] width 118 height 11
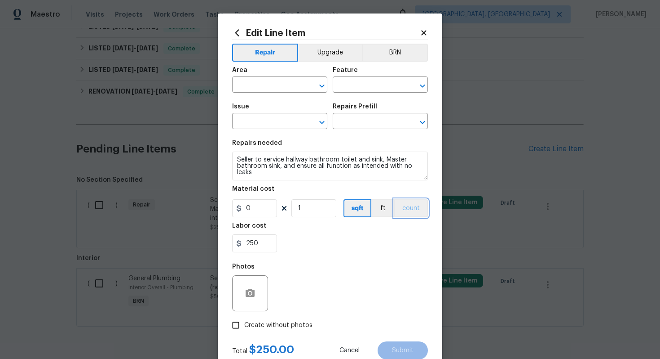
click at [407, 209] on button "count" at bounding box center [411, 208] width 34 height 18
click at [391, 51] on button "BRN" at bounding box center [395, 53] width 66 height 18
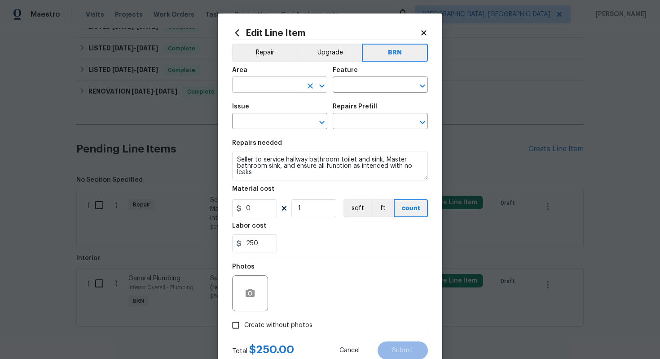
click at [287, 86] on input "text" at bounding box center [267, 86] width 70 height 14
type input "t"
click at [286, 102] on li "Plumbing" at bounding box center [279, 105] width 95 height 15
type input "Plumbing"
click at [347, 86] on input "text" at bounding box center [368, 86] width 70 height 14
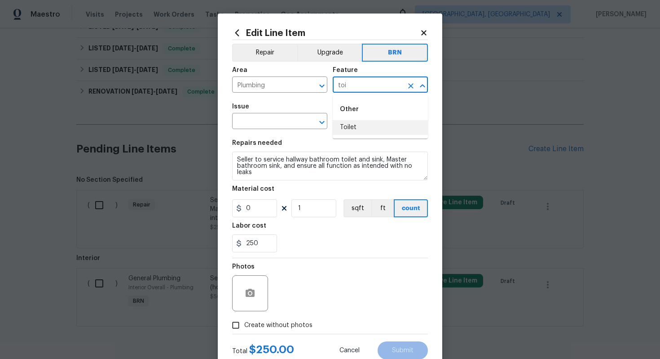
click at [353, 127] on li "Toilet" at bounding box center [380, 127] width 95 height 15
type input "Toilet"
click at [255, 128] on input "text" at bounding box center [267, 122] width 70 height 14
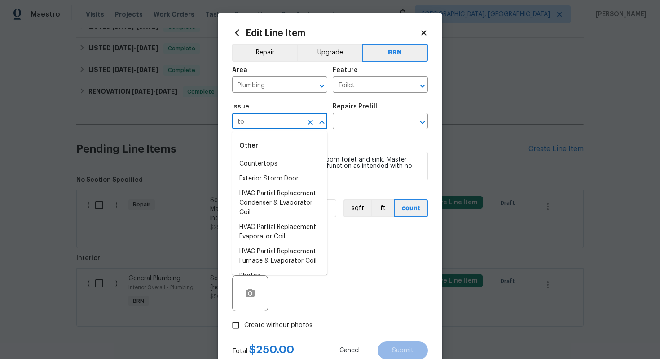
type input "t"
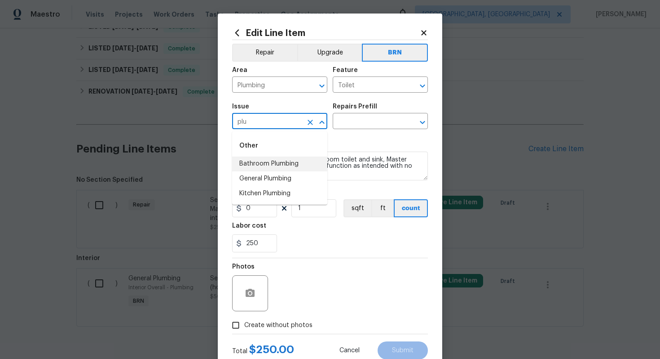
click at [267, 165] on li "Bathroom Plumbing" at bounding box center [279, 163] width 95 height 15
type input "Bathroom Plumbing"
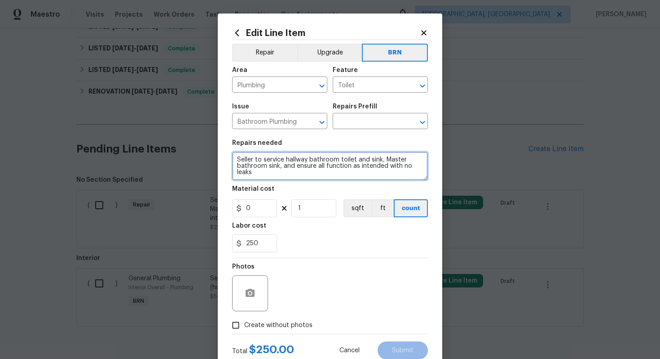
drag, startPoint x: 237, startPoint y: 159, endPoint x: 278, endPoint y: 182, distance: 47.3
click at [278, 183] on section "Repairs needed Seller to service hallway bathroom toilet and sink, Master bathr…" at bounding box center [330, 195] width 196 height 123
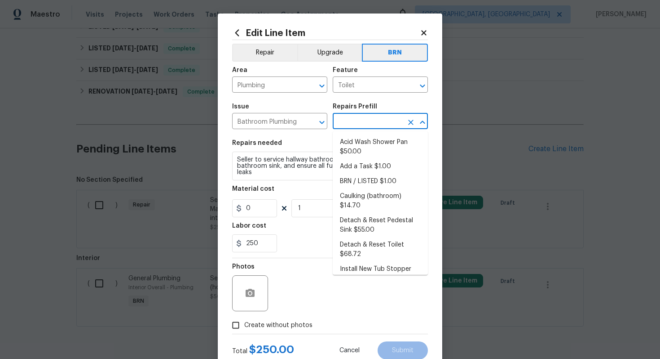
click at [346, 123] on input "text" at bounding box center [368, 122] width 70 height 14
click at [359, 241] on li "Detach & Reset Toilet $68.72" at bounding box center [380, 249] width 95 height 24
type input "Plumbing"
type input "Detach & Reset Toilet $68.72"
type textarea "Detach, store and reset the toilet as needed for other repairs. Ensure that the…"
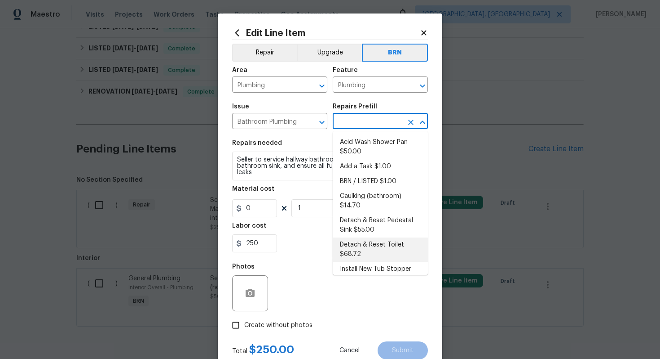
type input "68.72"
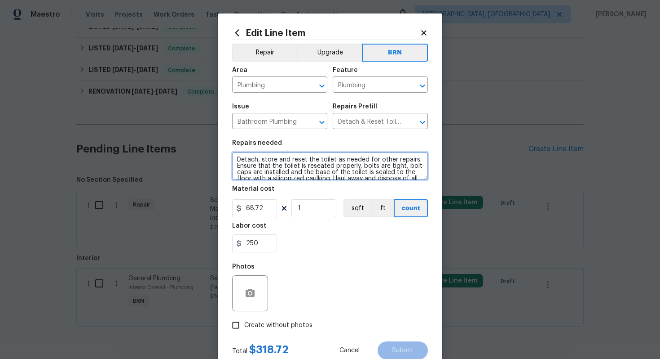
scroll to position [13, 0]
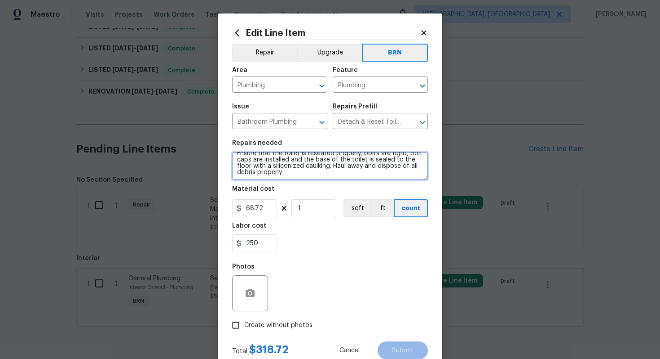
drag, startPoint x: 237, startPoint y: 160, endPoint x: 303, endPoint y: 189, distance: 71.6
click at [303, 190] on section "Repairs needed Detach, store and reset the toilet as needed for other repairs. …" at bounding box center [330, 195] width 196 height 123
paste textarea "Seller to service hallway bathroom toilet and sink, Master bathroom sink, and e…"
type textarea "Seller to service hallway bathroom toilet and sink, Master bathroom sink, and e…"
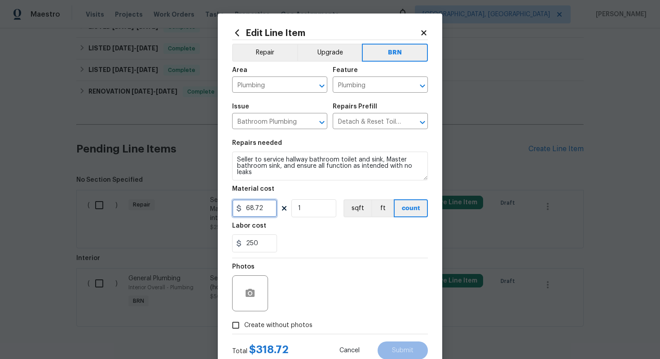
drag, startPoint x: 265, startPoint y: 208, endPoint x: 239, endPoint y: 208, distance: 25.6
click at [239, 208] on div "68.72" at bounding box center [254, 208] width 45 height 18
type input "0"
click at [323, 258] on div "Photos" at bounding box center [330, 287] width 196 height 58
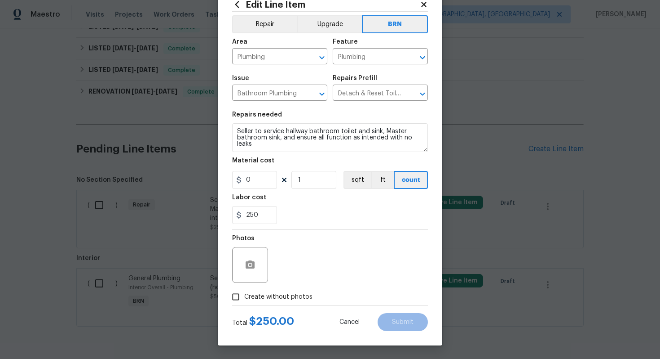
click at [291, 297] on span "Create without photos" at bounding box center [278, 296] width 68 height 9
click at [244, 297] on input "Create without photos" at bounding box center [235, 296] width 17 height 17
checkbox input "true"
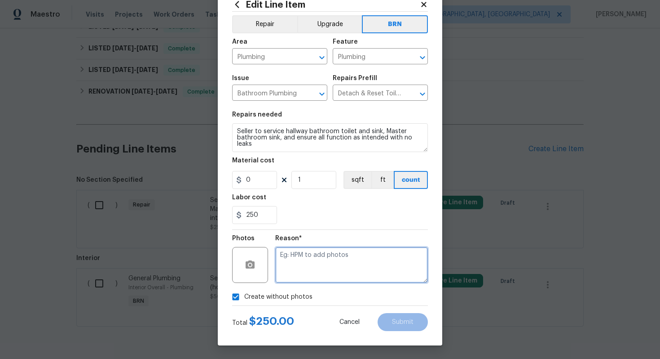
click at [325, 264] on textarea at bounding box center [351, 265] width 153 height 36
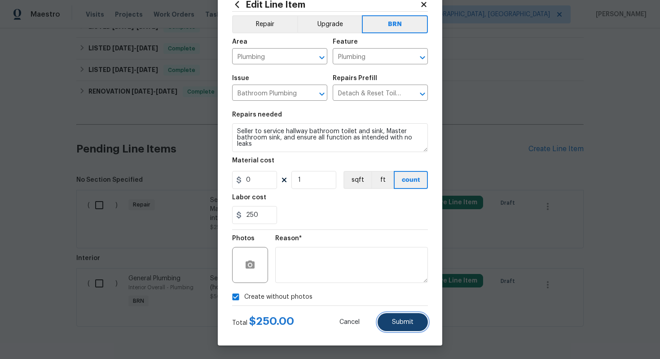
click at [405, 319] on span "Submit" at bounding box center [403, 322] width 22 height 7
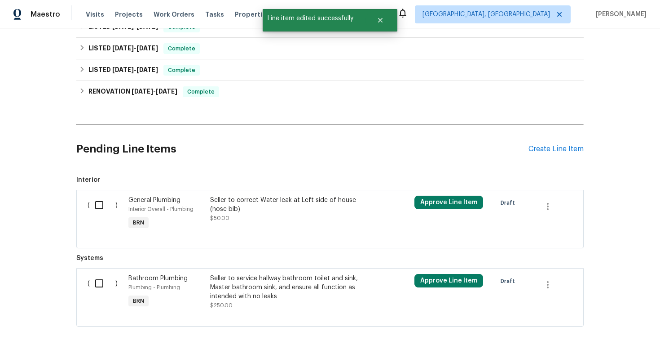
click at [102, 283] on input "checkbox" at bounding box center [103, 283] width 26 height 19
checkbox input "true"
click at [98, 204] on input "checkbox" at bounding box center [103, 204] width 26 height 19
checkbox input "true"
click at [588, 332] on span "Create Work Order" at bounding box center [609, 336] width 60 height 11
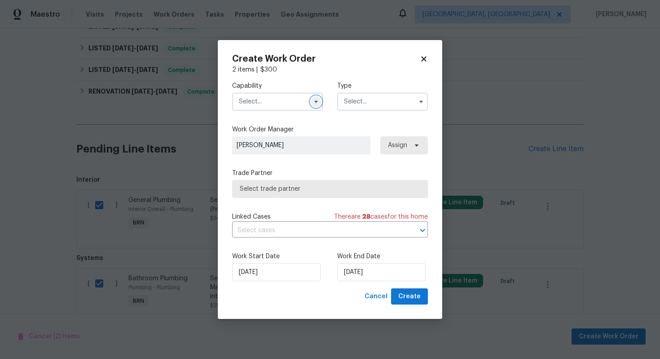
click at [318, 101] on icon "button" at bounding box center [316, 101] width 7 height 7
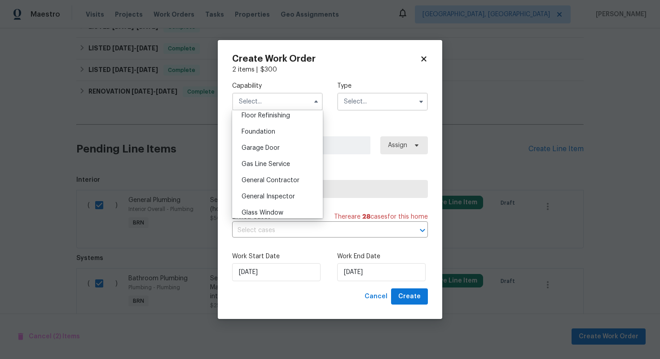
scroll to position [375, 0]
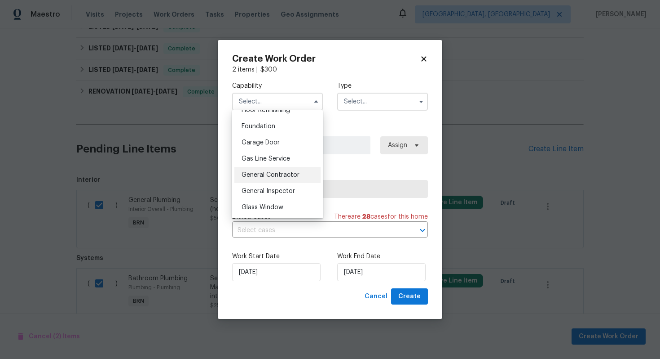
click at [289, 173] on span "General Contractor" at bounding box center [271, 175] width 58 height 6
type input "General Contractor"
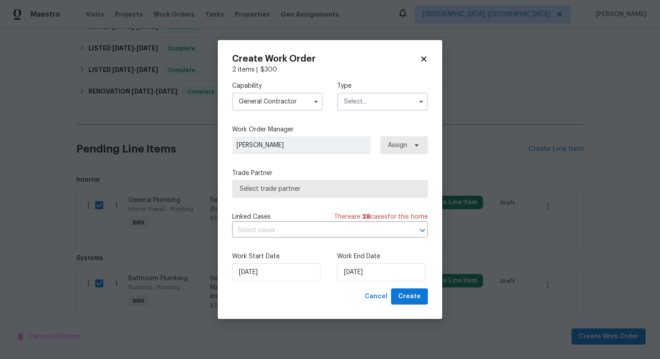
click at [365, 109] on input "text" at bounding box center [382, 102] width 91 height 18
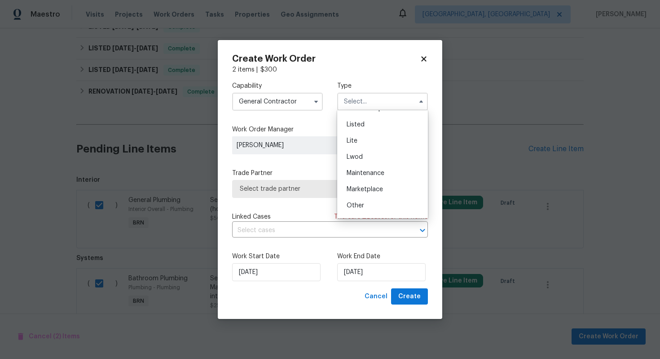
scroll to position [204, 0]
click at [379, 161] on div "Resale" at bounding box center [383, 159] width 86 height 16
type input "Resale"
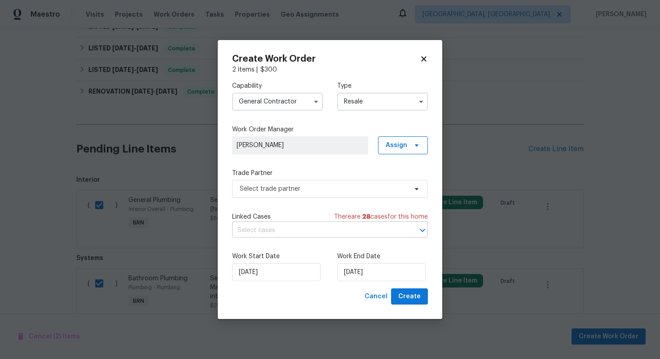
click at [318, 227] on input "text" at bounding box center [317, 230] width 171 height 14
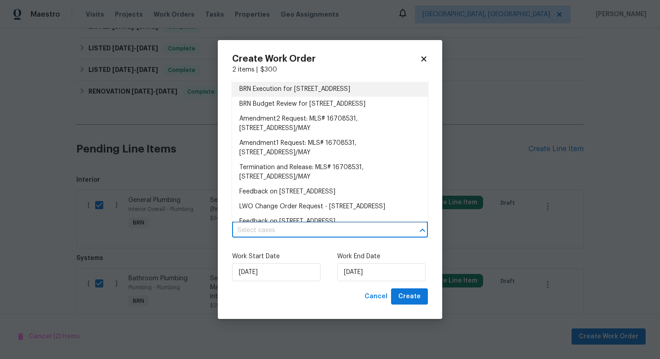
click at [318, 92] on li "BRN Execution for [STREET_ADDRESS]" at bounding box center [330, 89] width 196 height 15
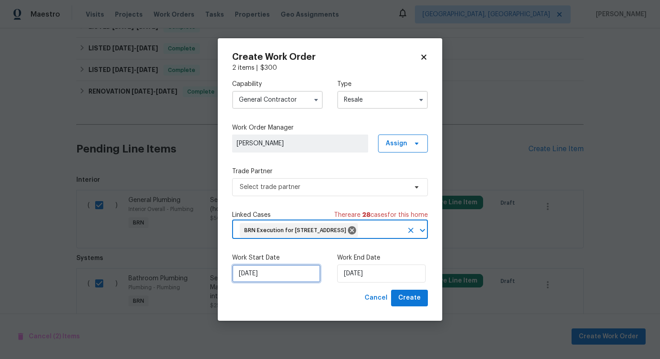
click at [251, 281] on input "[DATE]" at bounding box center [276, 273] width 89 height 18
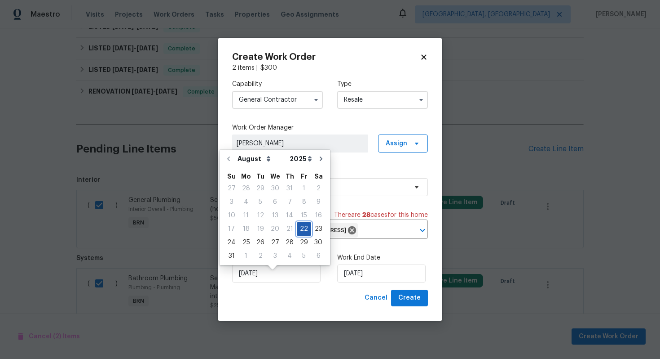
click at [300, 233] on div "22" at bounding box center [304, 228] width 14 height 13
click at [351, 279] on input "[DATE]" at bounding box center [381, 273] width 89 height 18
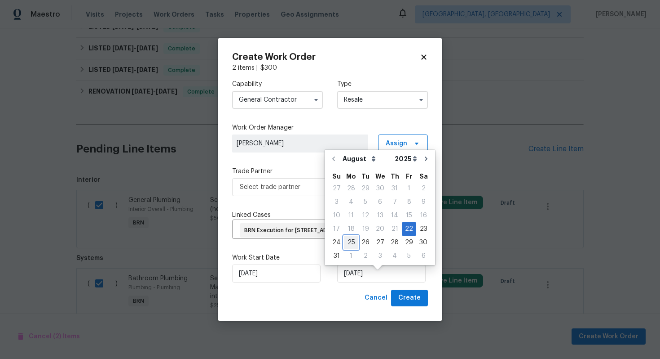
click at [353, 244] on div "25" at bounding box center [351, 242] width 14 height 13
type input "[DATE]"
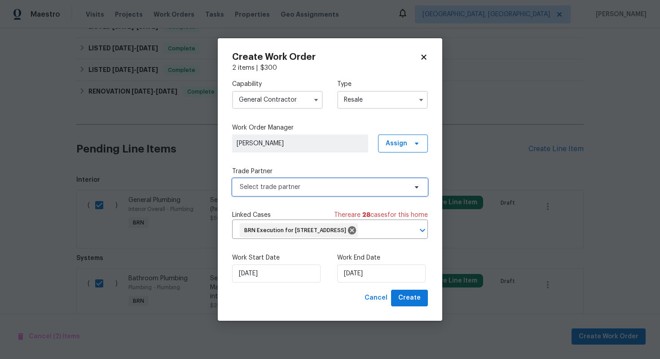
click at [345, 183] on span "Select trade partner" at bounding box center [324, 186] width 168 height 9
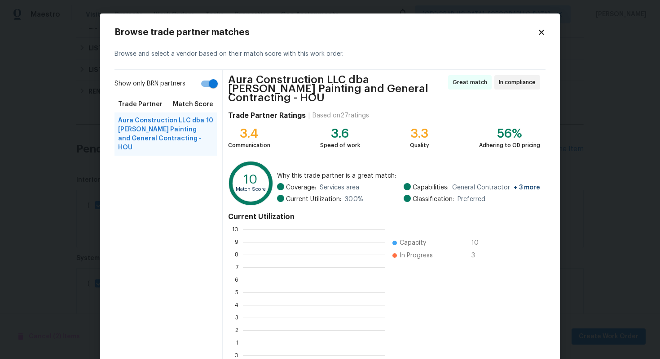
scroll to position [126, 142]
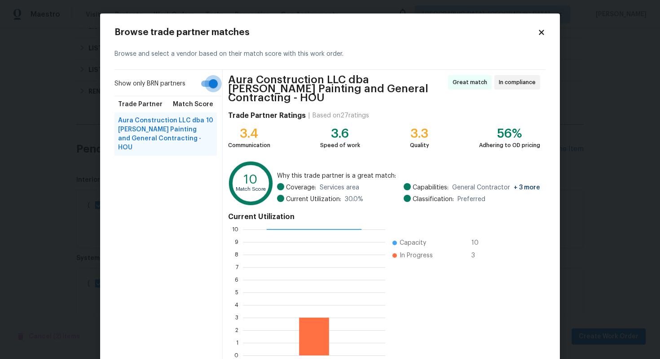
click at [208, 89] on input "Show only BRN partners" at bounding box center [213, 83] width 51 height 17
checkbox input "false"
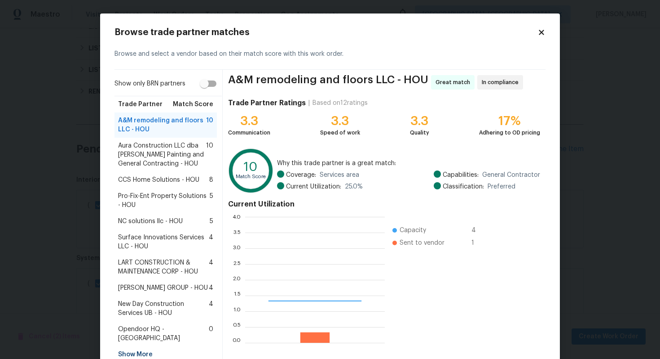
scroll to position [126, 140]
click at [177, 180] on span "CCS Home Solutions - HOU" at bounding box center [158, 179] width 81 height 9
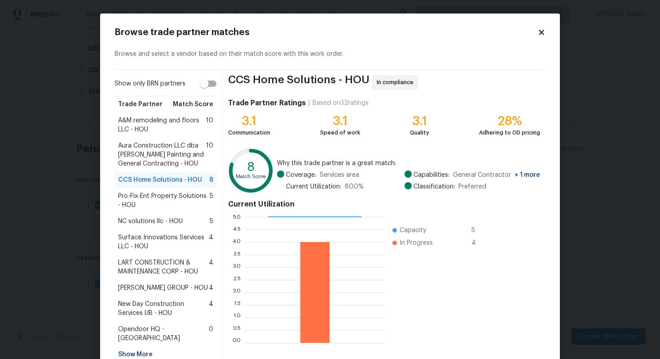
click at [168, 131] on span "A&M remodeling and floors LLC - HOU" at bounding box center [162, 125] width 88 height 18
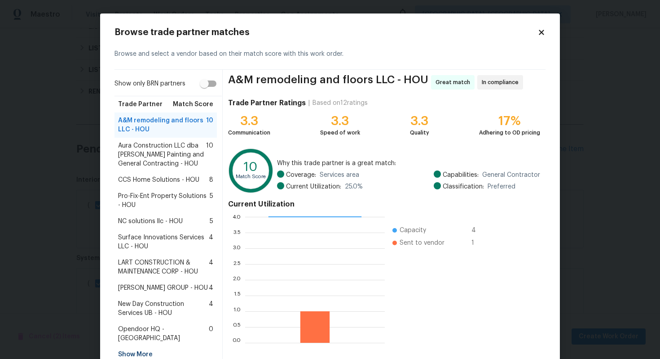
scroll to position [44, 0]
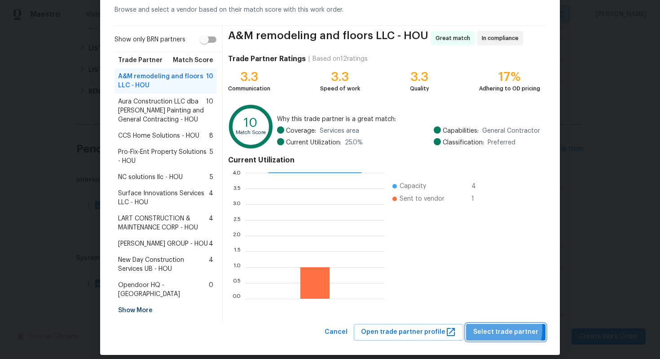
click at [494, 326] on span "Select trade partner" at bounding box center [506, 331] width 65 height 11
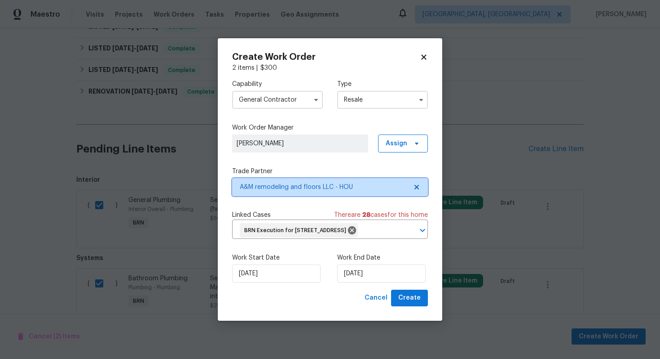
scroll to position [0, 0]
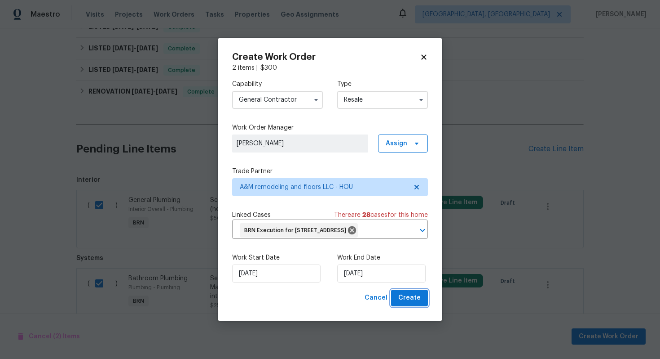
click at [415, 303] on span "Create" at bounding box center [410, 297] width 22 height 11
checkbox input "false"
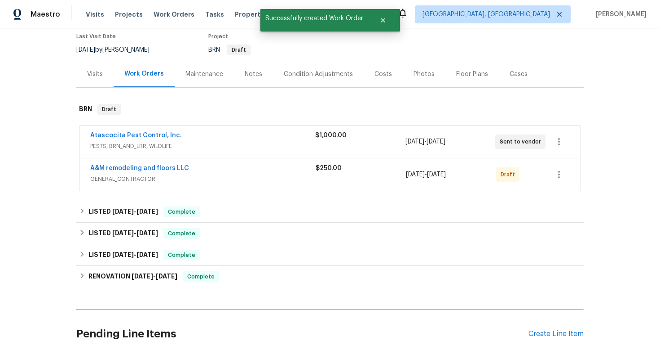
scroll to position [211, 0]
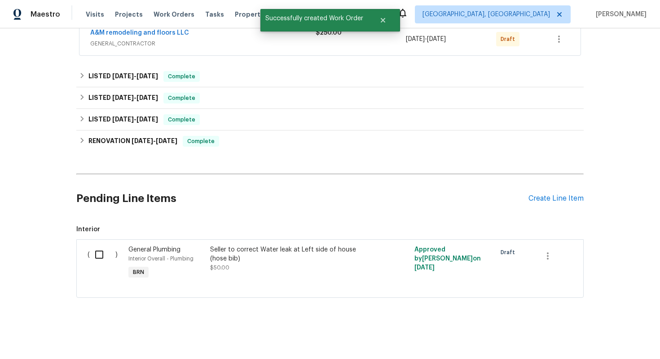
click at [269, 257] on div "Seller to correct Water leak at Left side of house (hose bib)" at bounding box center [289, 254] width 158 height 18
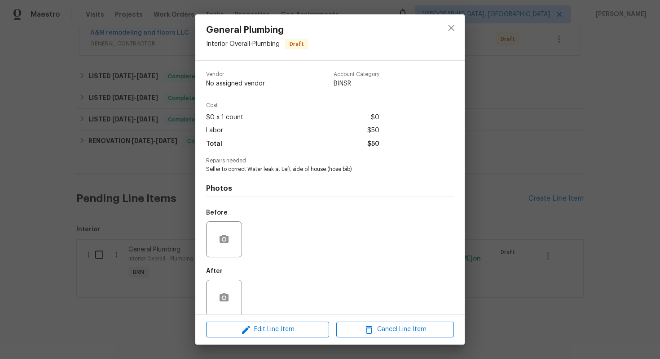
click at [273, 169] on span "Seller to correct Water leak at Left side of house (hose bib)" at bounding box center [317, 169] width 223 height 8
copy span "Seller to correct Water leak at Left side of house (hose bib)"
click at [134, 162] on div "General Plumbing Interior Overall - Plumbing Draft Vendor No assigned vendor Ac…" at bounding box center [330, 179] width 660 height 359
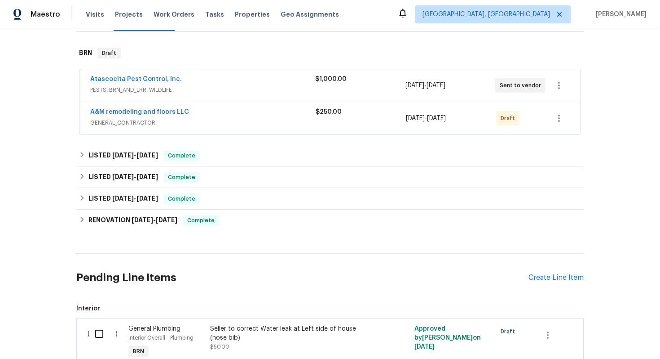
scroll to position [80, 0]
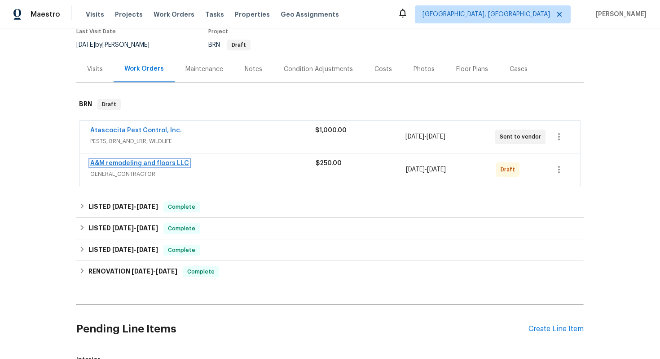
click at [116, 161] on link "A&M remodeling and floors LLC" at bounding box center [139, 163] width 99 height 6
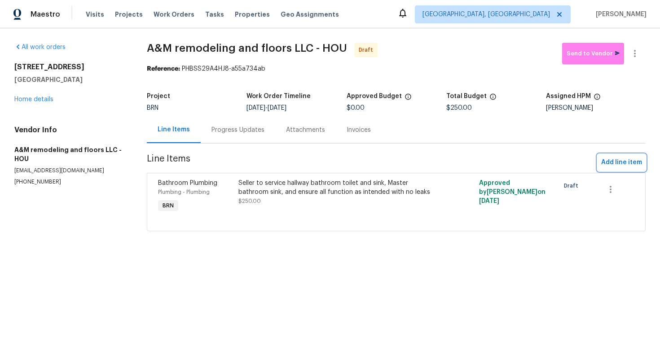
click at [630, 163] on span "Add line item" at bounding box center [622, 162] width 41 height 11
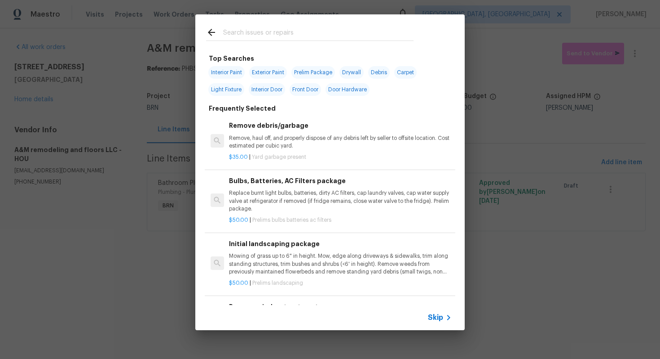
click at [440, 321] on span "Skip" at bounding box center [435, 317] width 15 height 9
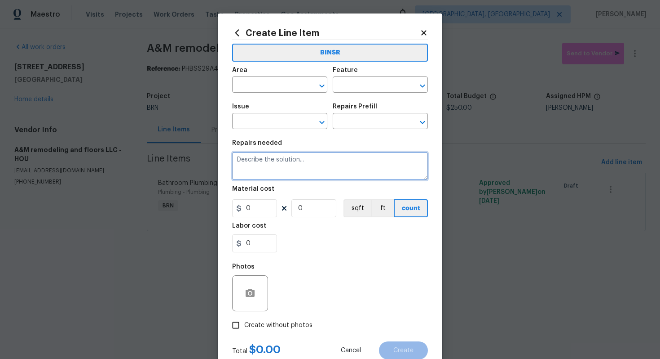
click at [345, 172] on textarea at bounding box center [330, 165] width 196 height 29
paste textarea "Seller to correct Water leak at Left side of house (hose bib)"
type textarea "Seller to correct Water leak at Left side of house (hose bib)"
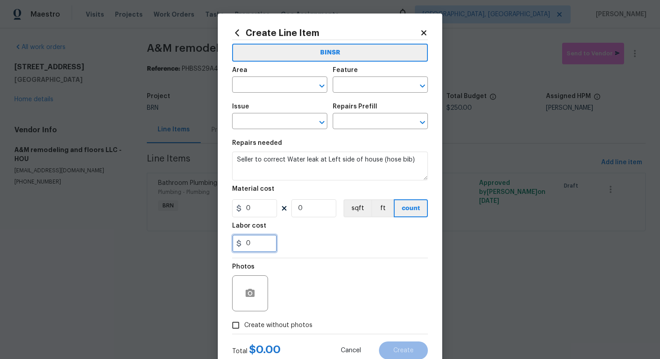
click at [246, 245] on input "0" at bounding box center [254, 243] width 45 height 18
type input "50"
click at [267, 89] on input "text" at bounding box center [267, 86] width 70 height 14
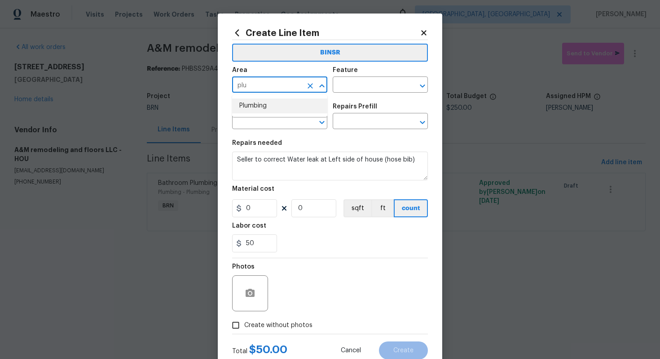
click at [277, 107] on li "Plumbing" at bounding box center [279, 105] width 95 height 15
type input "Plumbing"
click at [352, 84] on input "text" at bounding box center [368, 86] width 70 height 14
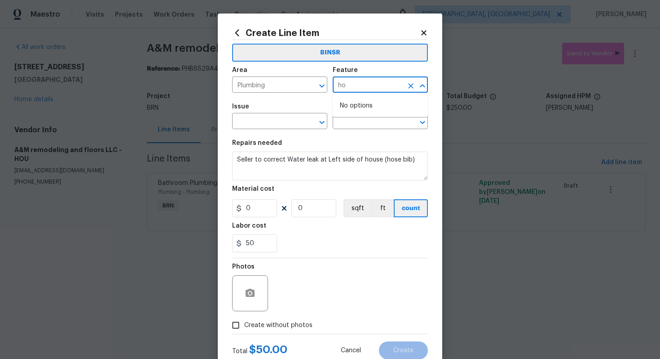
type input "h"
click at [368, 148] on li "Plumbing" at bounding box center [380, 142] width 95 height 15
type input "Plumbing"
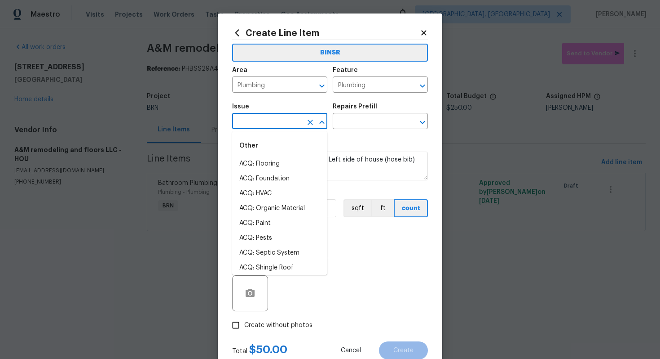
click at [270, 119] on input "text" at bounding box center [267, 122] width 70 height 14
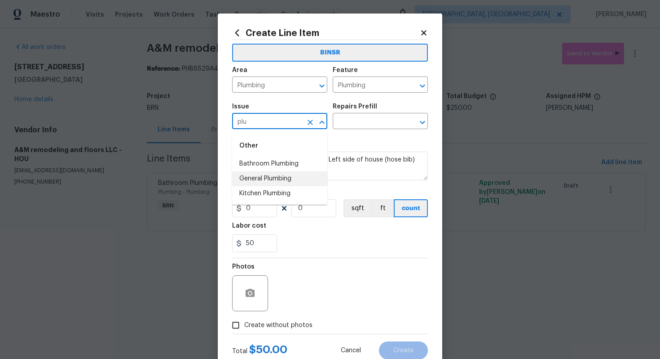
click at [262, 176] on li "General Plumbing" at bounding box center [279, 178] width 95 height 15
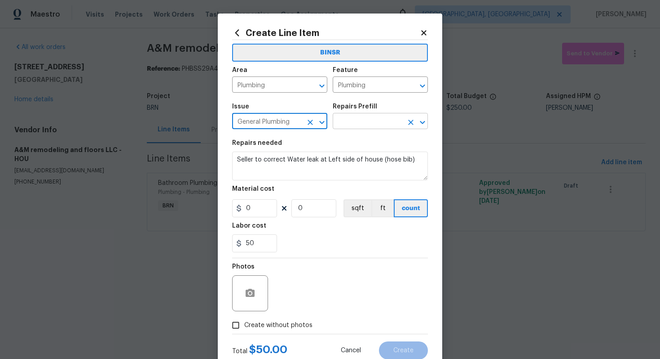
type input "General Plumbing"
click at [346, 123] on input "text" at bounding box center [368, 122] width 70 height 14
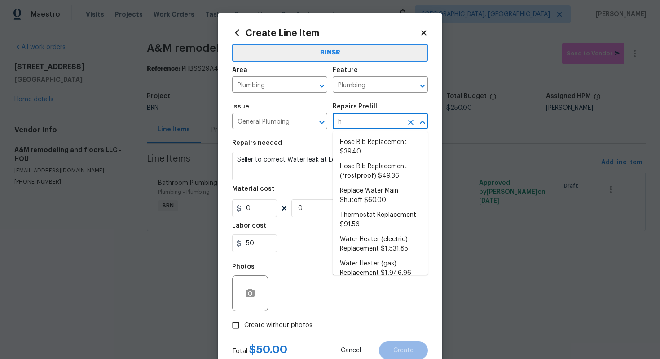
type input "ho"
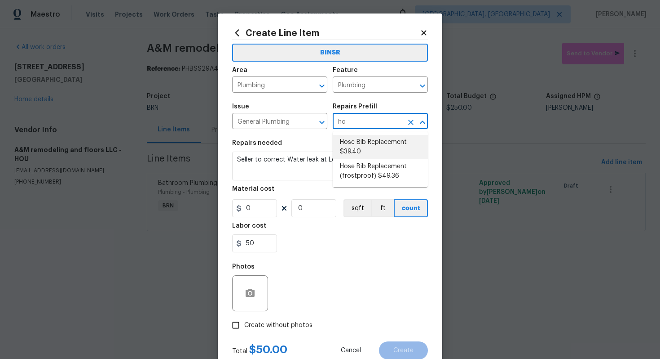
click at [360, 154] on li "Hose Bib Replacement $39.40" at bounding box center [380, 147] width 95 height 24
type input "Hose Bib Replacement $39.40"
type textarea "Remove the existing hose bib and replace it with a new hose bib. Ensure that th…"
type input "39.4"
type input "1"
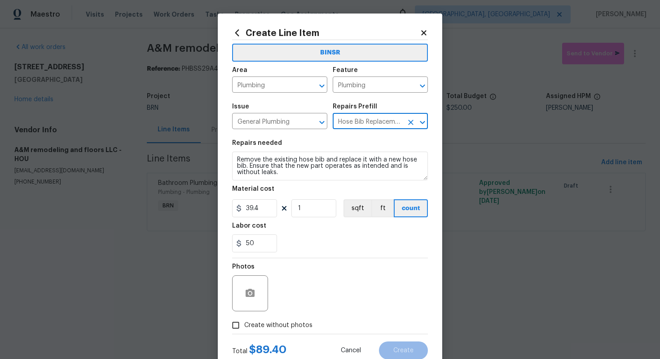
type input "Hose Bib Replacement $39.40"
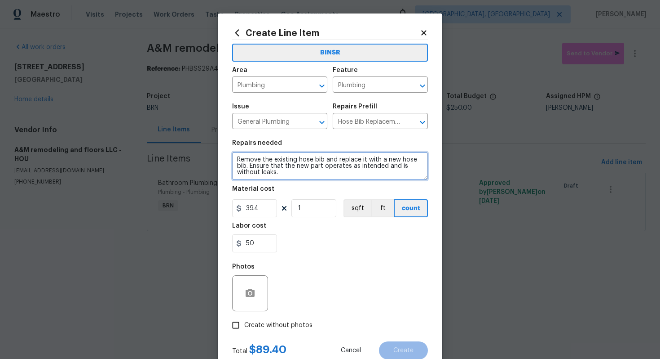
drag, startPoint x: 237, startPoint y: 160, endPoint x: 297, endPoint y: 182, distance: 64.4
click at [298, 182] on section "Repairs needed Remove the existing hose bib and replace it with a new hose bib.…" at bounding box center [330, 195] width 196 height 123
paste textarea "Seller to correct Water leak at Left side of house (hose bib)"
type textarea "Seller to correct Water leak at Left side of house (hose bib)"
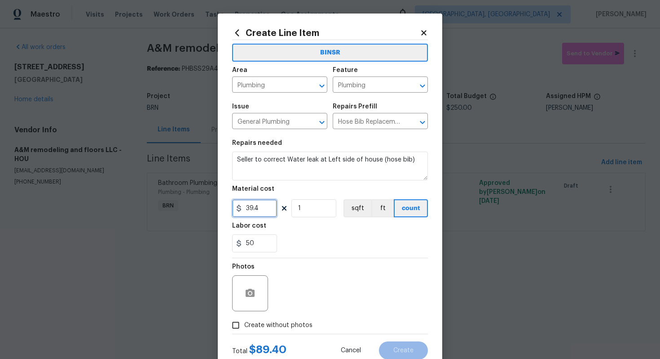
drag, startPoint x: 264, startPoint y: 209, endPoint x: 243, endPoint y: 209, distance: 21.1
click at [243, 210] on input "39.4" at bounding box center [254, 208] width 45 height 18
type input "0"
click at [320, 278] on div "Photos" at bounding box center [330, 287] width 196 height 58
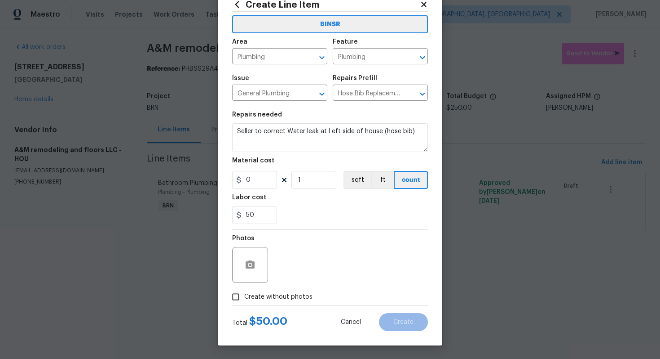
click at [290, 296] on span "Create without photos" at bounding box center [278, 296] width 68 height 9
click at [244, 296] on input "Create without photos" at bounding box center [235, 296] width 17 height 17
checkbox input "true"
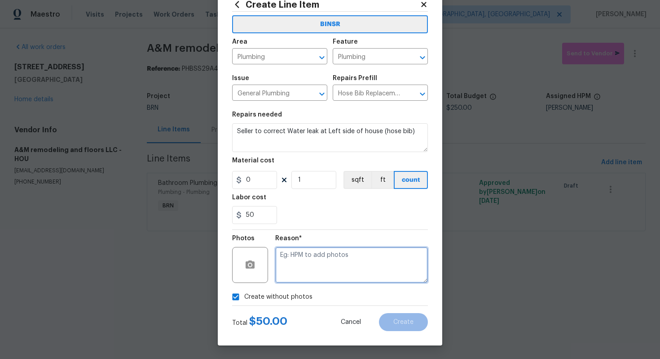
click at [324, 266] on textarea at bounding box center [351, 265] width 153 height 36
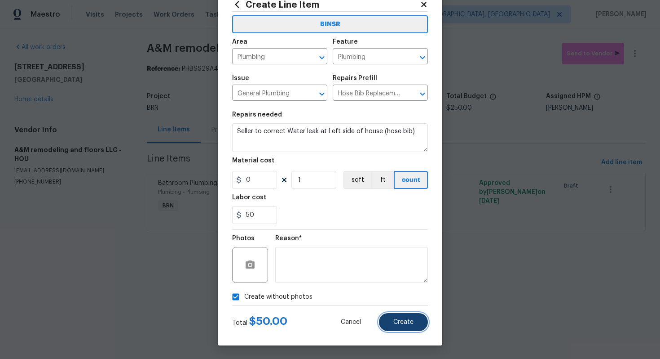
click at [413, 319] on span "Create" at bounding box center [404, 322] width 20 height 7
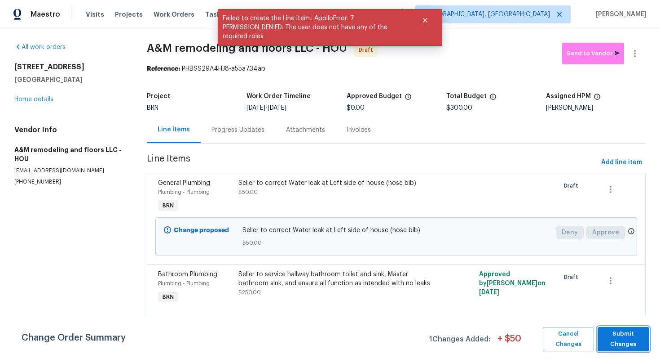
click at [625, 335] on span "Submit Changes" at bounding box center [623, 338] width 43 height 21
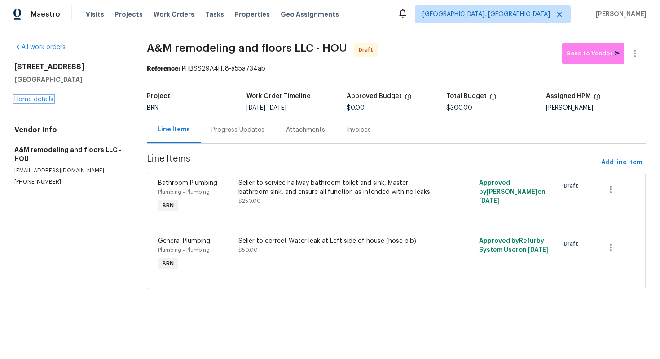
click at [22, 98] on link "Home details" at bounding box center [33, 99] width 39 height 6
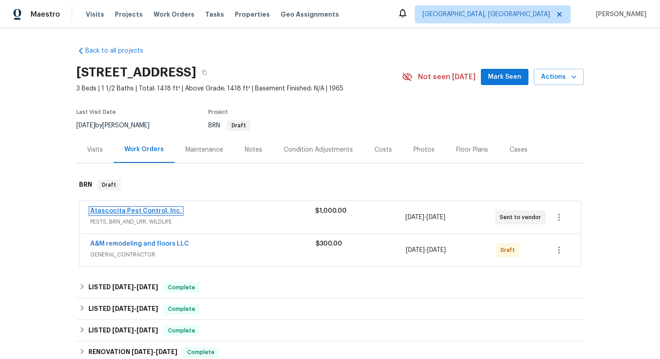
click at [135, 211] on link "Atascocita Pest Control, Inc." at bounding box center [136, 211] width 92 height 6
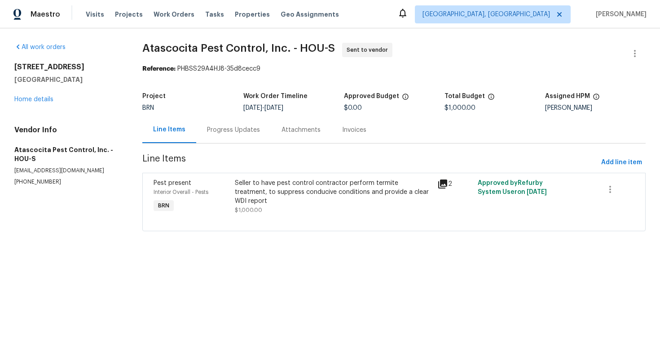
click at [217, 129] on div "Progress Updates" at bounding box center [233, 129] width 53 height 9
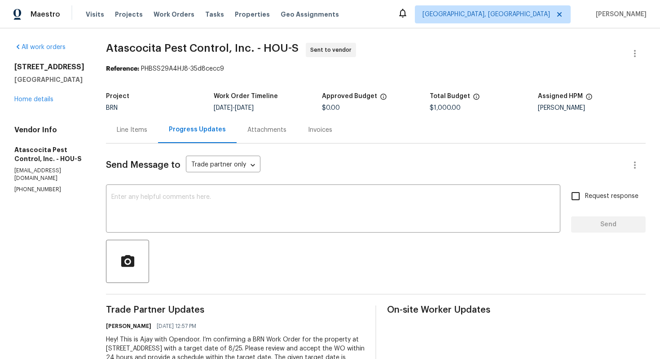
scroll to position [64, 0]
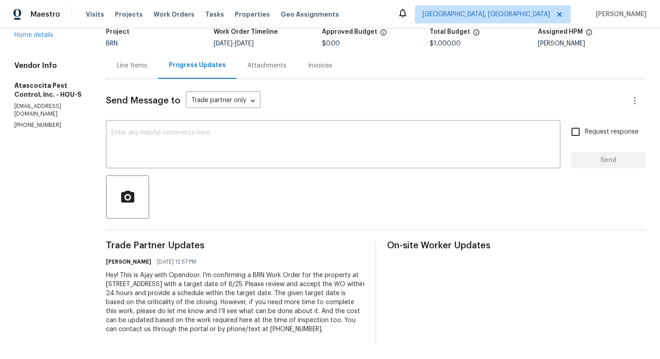
click at [248, 290] on div "Hey! This is Ajay with Opendoor. I’m confirming a BRN Work Order for the proper…" at bounding box center [235, 301] width 259 height 63
copy div "Trade Partner Updates [PERSON_NAME] [DATE] 12:57 PM"
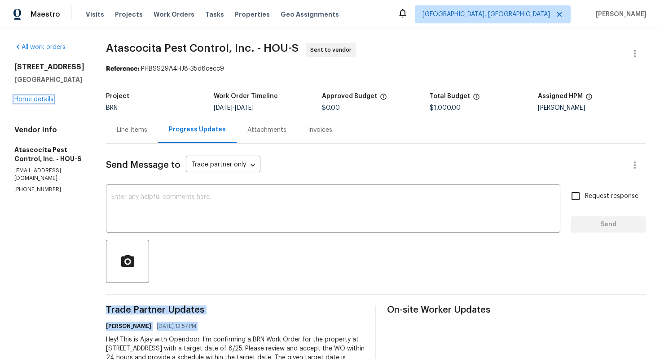
click at [23, 99] on link "Home details" at bounding box center [33, 99] width 39 height 6
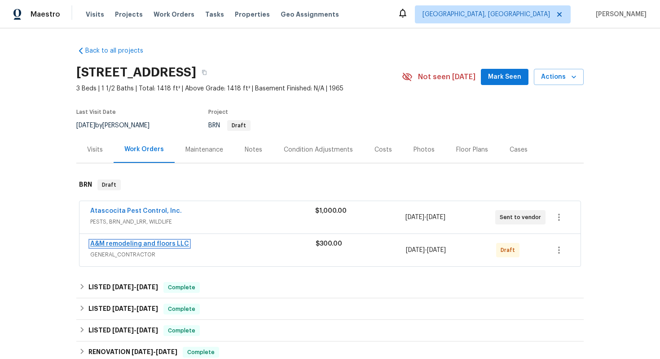
click at [102, 241] on link "A&M remodeling and floors LLC" at bounding box center [139, 243] width 99 height 6
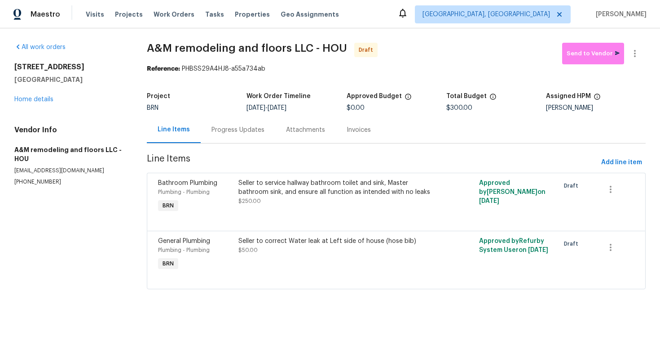
click at [239, 127] on div "Progress Updates" at bounding box center [238, 129] width 53 height 9
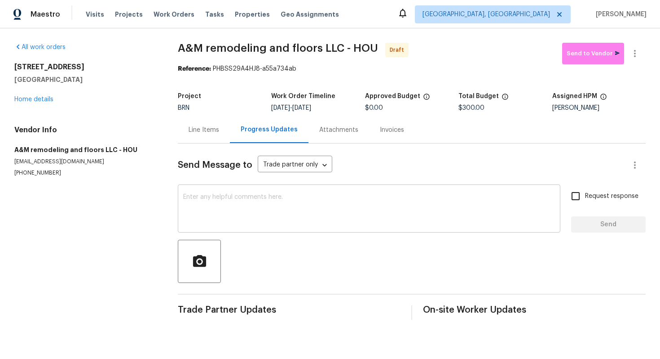
click at [267, 221] on textarea at bounding box center [369, 209] width 372 height 31
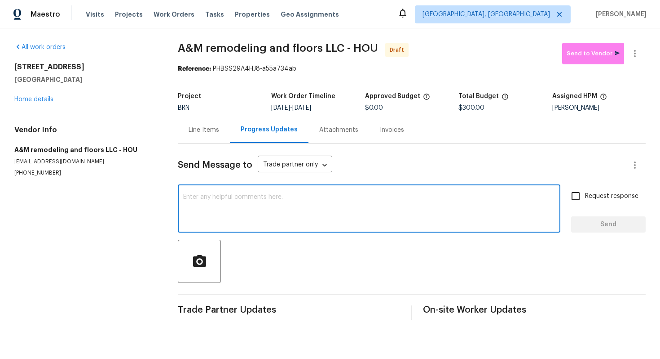
paste textarea "Hey! This is Ajay with Opendoor. I’m confirming a BRN Work Order for the proper…"
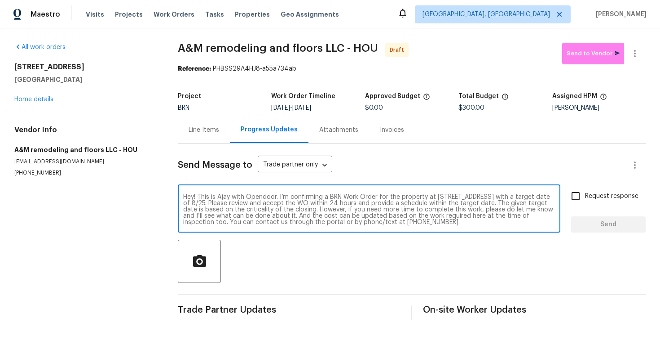
scroll to position [6, 0]
type textarea "Hey! This is Ajay with Opendoor. I’m confirming a BRN Work Order for the proper…"
click at [579, 197] on input "Request response" at bounding box center [576, 195] width 19 height 19
checkbox input "true"
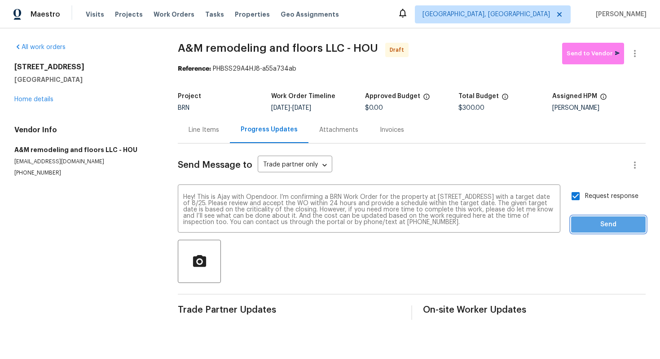
click at [600, 225] on span "Send" at bounding box center [609, 224] width 60 height 11
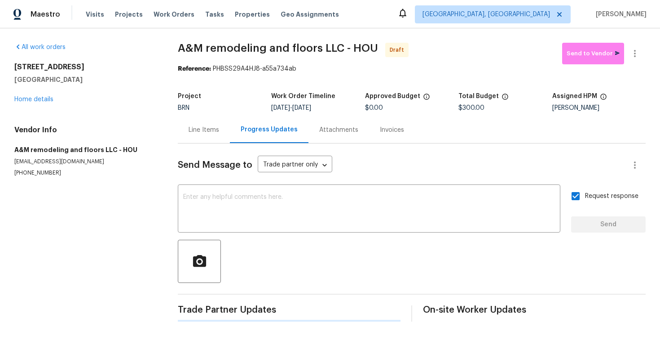
scroll to position [0, 0]
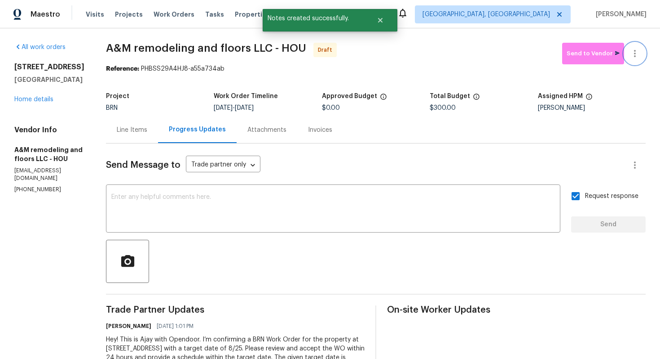
click at [641, 53] on button "button" at bounding box center [635, 54] width 22 height 22
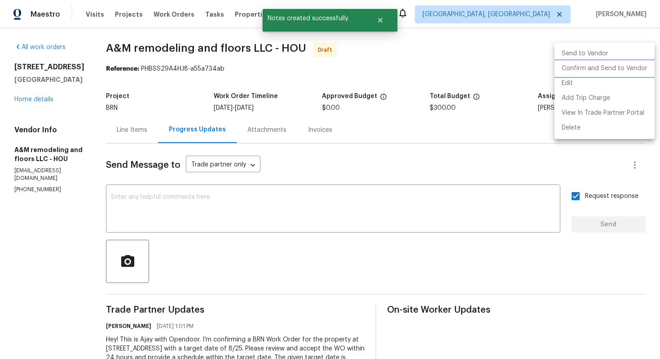
click at [633, 67] on li "Confirm and Send to Vendor" at bounding box center [605, 68] width 100 height 15
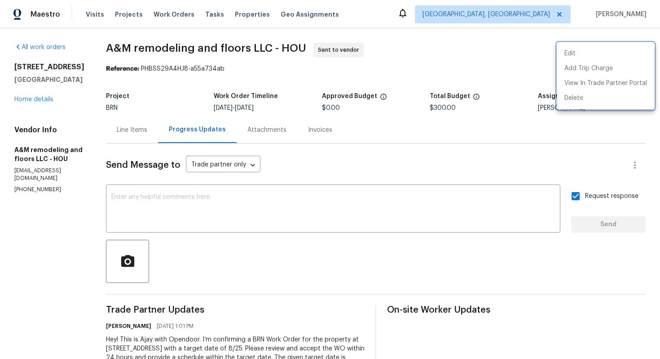
click at [135, 132] on div at bounding box center [330, 179] width 660 height 359
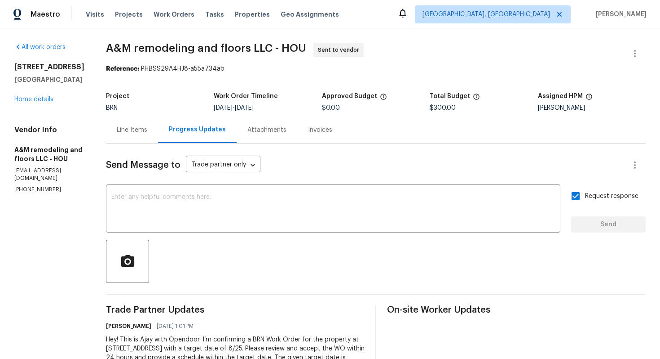
click at [130, 132] on div "Line Items" at bounding box center [132, 129] width 31 height 9
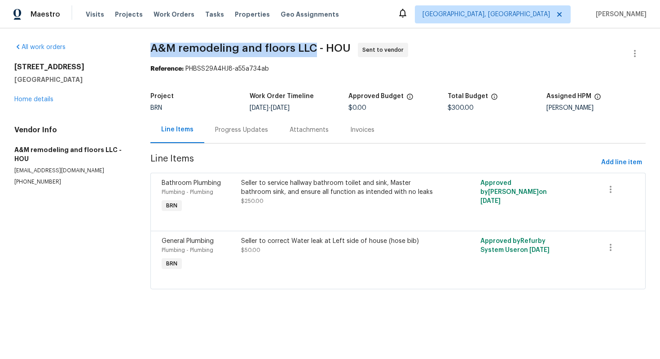
drag, startPoint x: 148, startPoint y: 51, endPoint x: 311, endPoint y: 47, distance: 163.1
click at [311, 47] on div "All work orders [STREET_ADDRESS] Home details Vendor Info A&M remodeling and fl…" at bounding box center [330, 171] width 660 height 286
copy span "A&M remodeling and floors LLC"
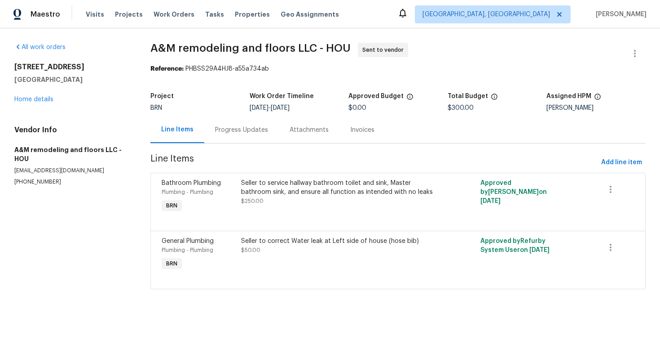
click at [382, 33] on div "All work orders [STREET_ADDRESS] Home details Vendor Info A&M remodeling and fl…" at bounding box center [330, 171] width 660 height 286
click at [45, 100] on link "Home details" at bounding box center [33, 99] width 39 height 6
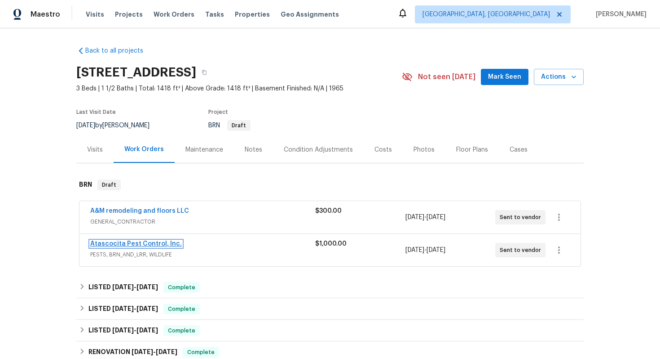
click at [99, 244] on link "Atascocita Pest Control, Inc." at bounding box center [136, 243] width 92 height 6
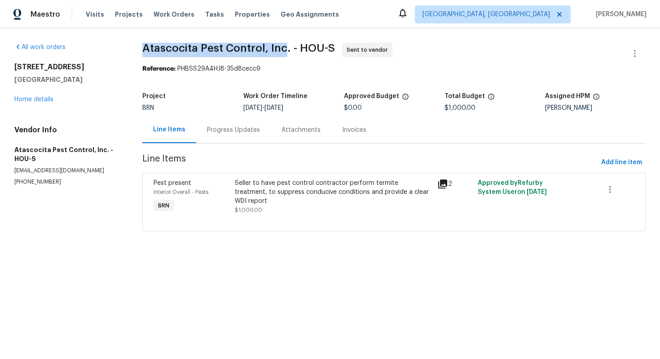
drag, startPoint x: 136, startPoint y: 49, endPoint x: 284, endPoint y: 44, distance: 147.9
click at [284, 44] on div "All work orders [STREET_ADDRESS] Home details Vendor Info Atascocita Pest Contr…" at bounding box center [330, 142] width 660 height 228
copy span "Atascocita Pest Control, Inc"
click at [395, 11] on div "Maestro Visits Projects Work Orders Tasks Properties Geo Assignments [GEOGRAPHI…" at bounding box center [330, 14] width 660 height 28
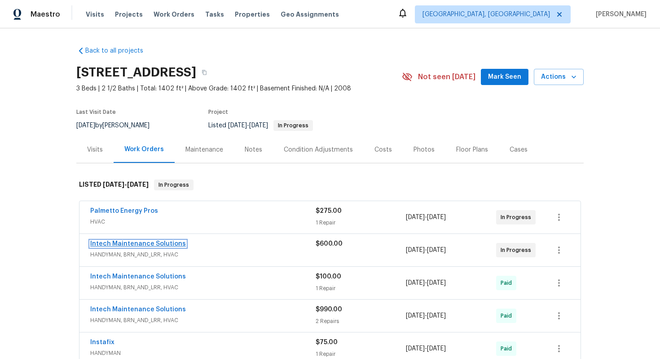
click at [159, 242] on link "Intech Maintenance Solutions" at bounding box center [138, 243] width 96 height 6
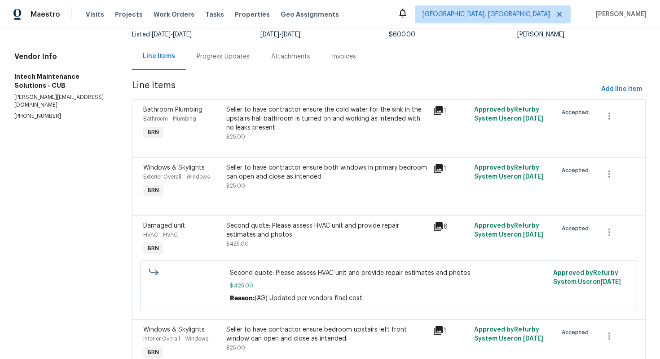
scroll to position [106, 0]
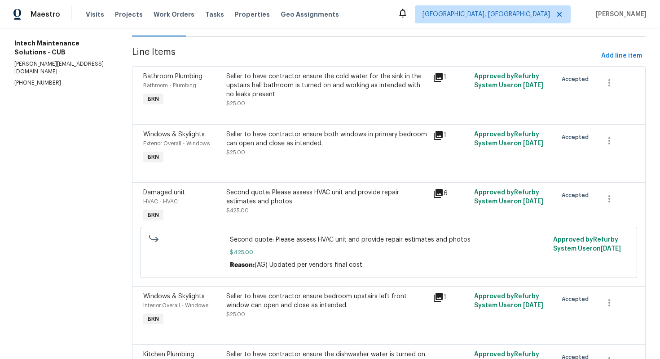
click at [303, 241] on span "Second quote: Please assess HVAC unit and provide repair estimates and photos" at bounding box center [389, 239] width 318 height 9
click at [310, 211] on div "Second quote: Please assess HVAC unit and provide repair estimates and photos $…" at bounding box center [327, 201] width 202 height 27
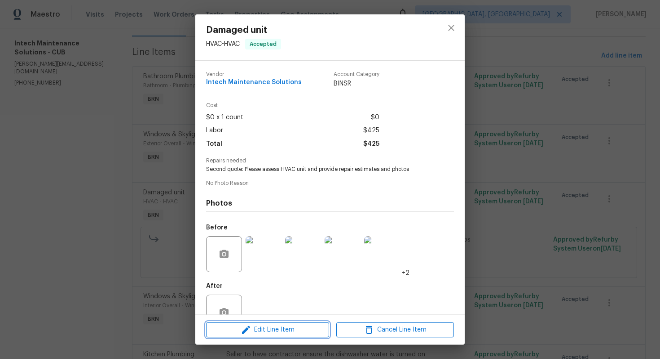
click at [283, 328] on span "Edit Line Item" at bounding box center [268, 329] width 118 height 11
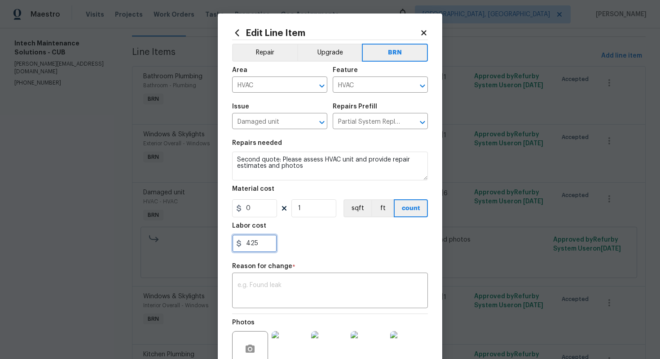
drag, startPoint x: 246, startPoint y: 246, endPoint x: 287, endPoint y: 245, distance: 40.9
click at [288, 245] on div "425" at bounding box center [330, 243] width 196 height 18
paste input "1960"
type input "1960"
click at [310, 288] on textarea at bounding box center [330, 291] width 185 height 19
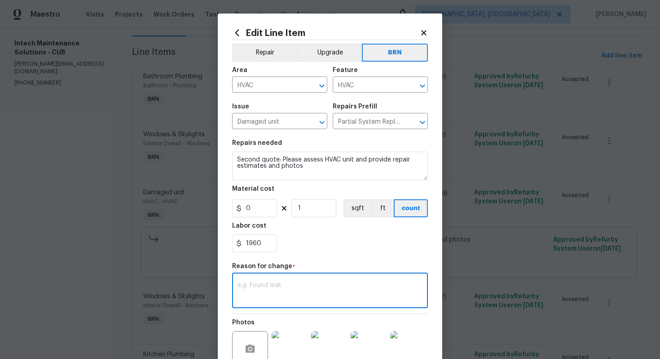
paste textarea "(AG) Updated cost per BR team’s approval."
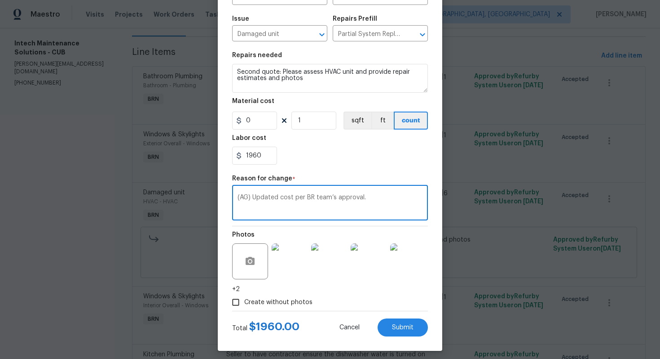
scroll to position [93, 0]
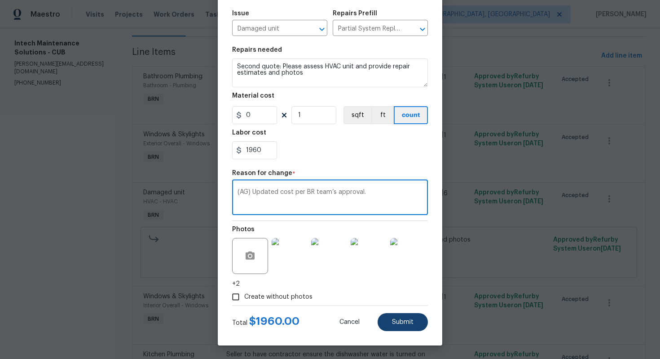
type textarea "(AG) Updated cost per BR team’s approval."
click at [398, 315] on button "Submit" at bounding box center [403, 322] width 50 height 18
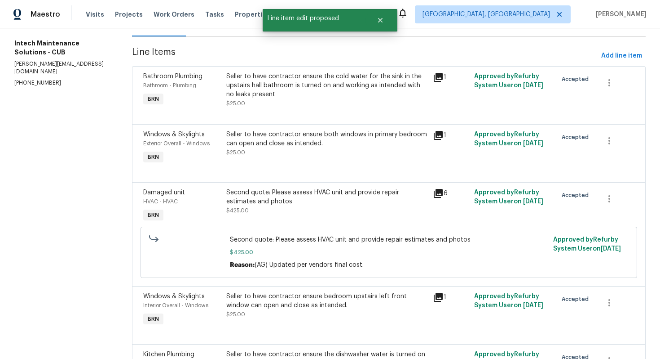
scroll to position [0, 0]
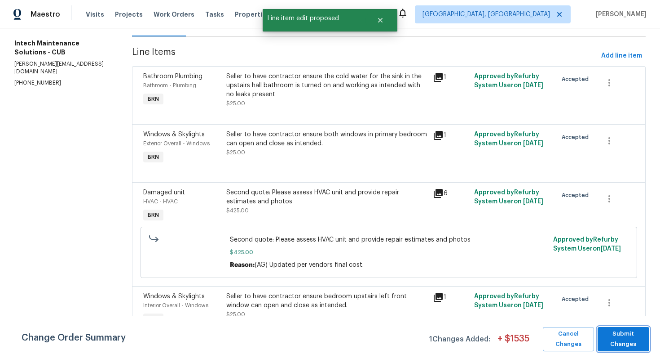
click at [629, 345] on span "Submit Changes" at bounding box center [623, 338] width 43 height 21
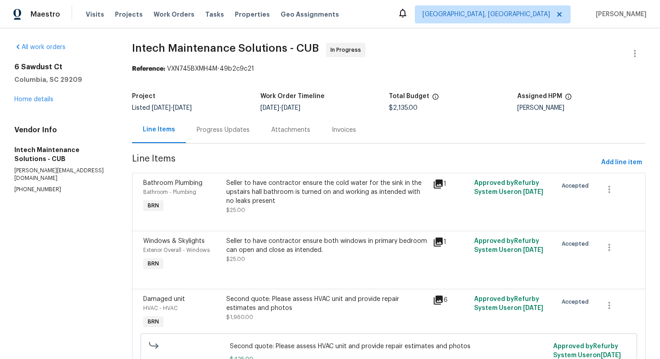
click at [204, 134] on div "Progress Updates" at bounding box center [223, 129] width 53 height 9
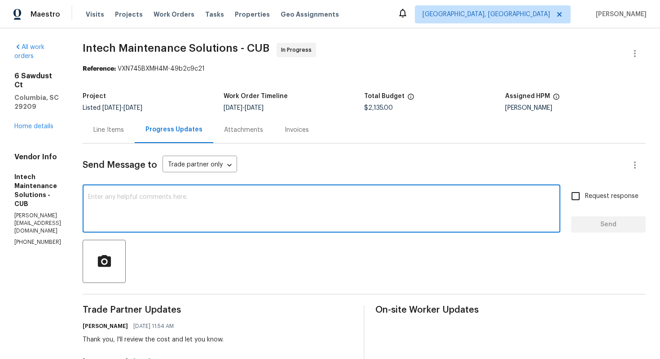
click at [228, 221] on textarea at bounding box center [321, 209] width 467 height 31
click at [199, 199] on textarea "The cost has been updated and chenged to $2135" at bounding box center [321, 209] width 467 height 31
click at [257, 196] on textarea "The cost has been updated and changed to $2135" at bounding box center [321, 209] width 467 height 31
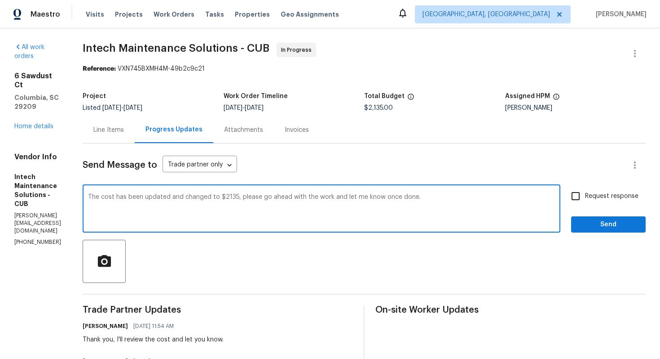
type textarea "The cost has been updated and changed to $2135, please go ahead with the work a…"
click at [614, 198] on span "Request response" at bounding box center [611, 195] width 53 height 9
click at [585, 198] on input "Request response" at bounding box center [576, 195] width 19 height 19
checkbox input "true"
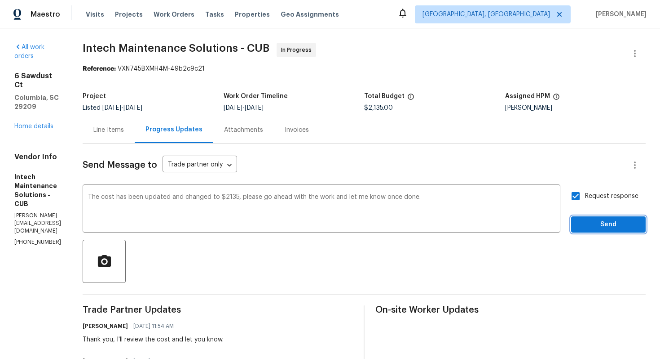
click at [614, 223] on span "Send" at bounding box center [609, 224] width 60 height 11
